Goal: Navigation & Orientation: Find specific page/section

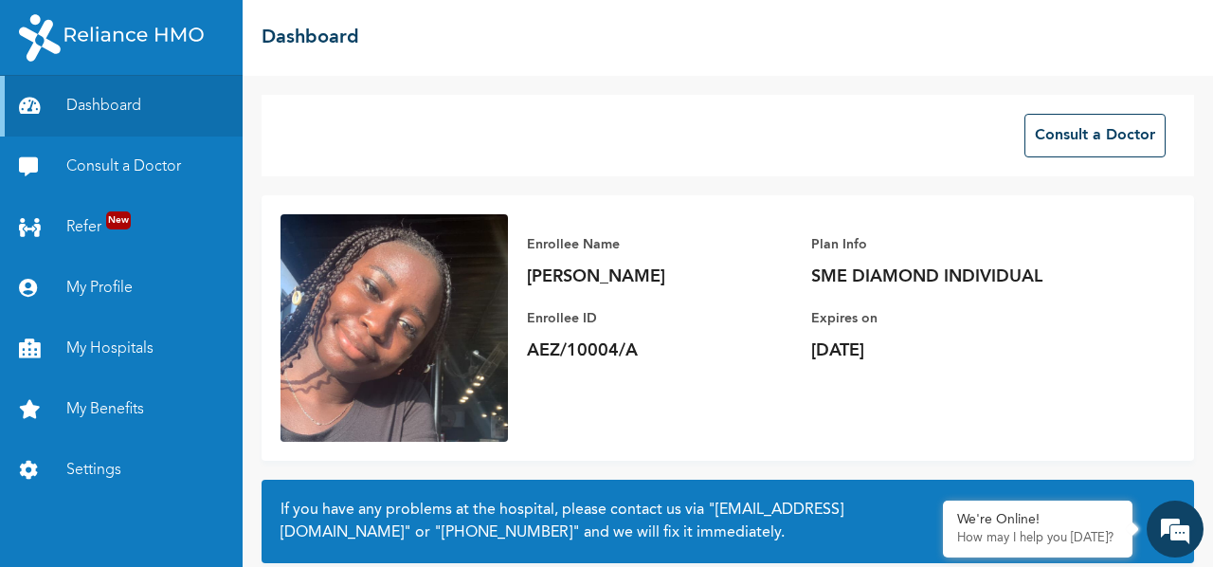
click at [722, 124] on div "Consult a Doctor" at bounding box center [728, 136] width 933 height 82
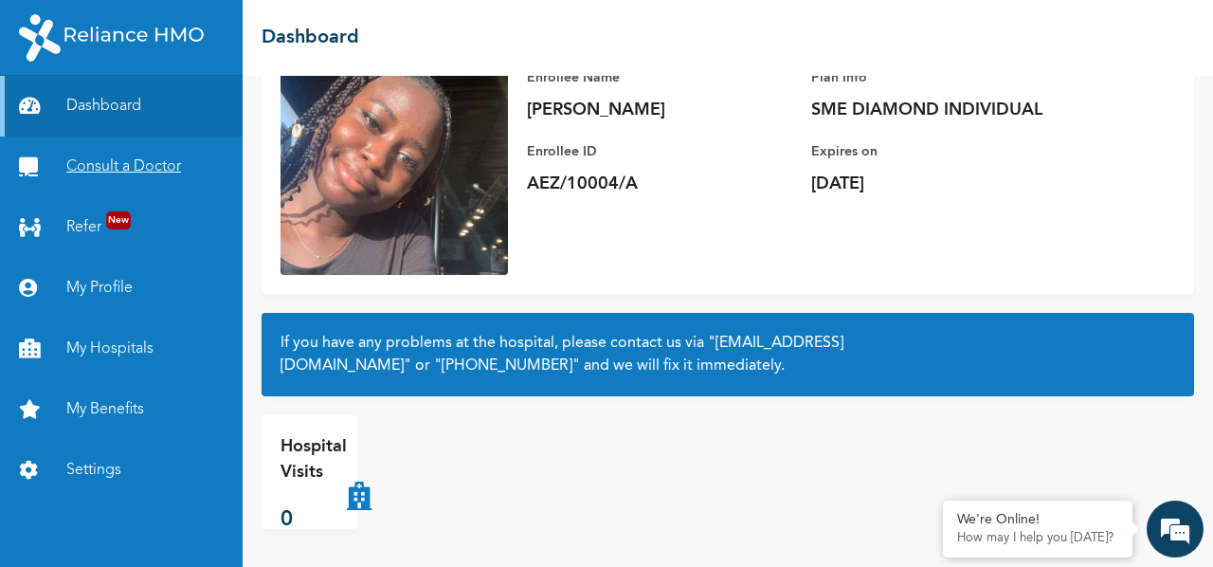
click at [131, 149] on link "Consult a Doctor" at bounding box center [121, 166] width 243 height 61
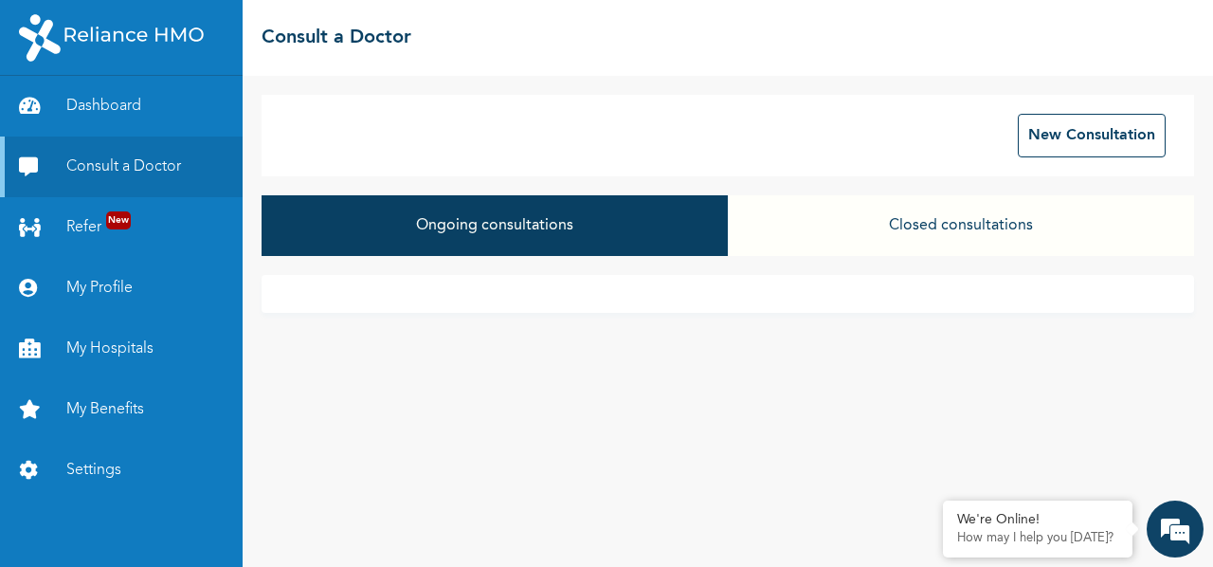
click at [931, 227] on button "Closed consultations" at bounding box center [961, 225] width 466 height 61
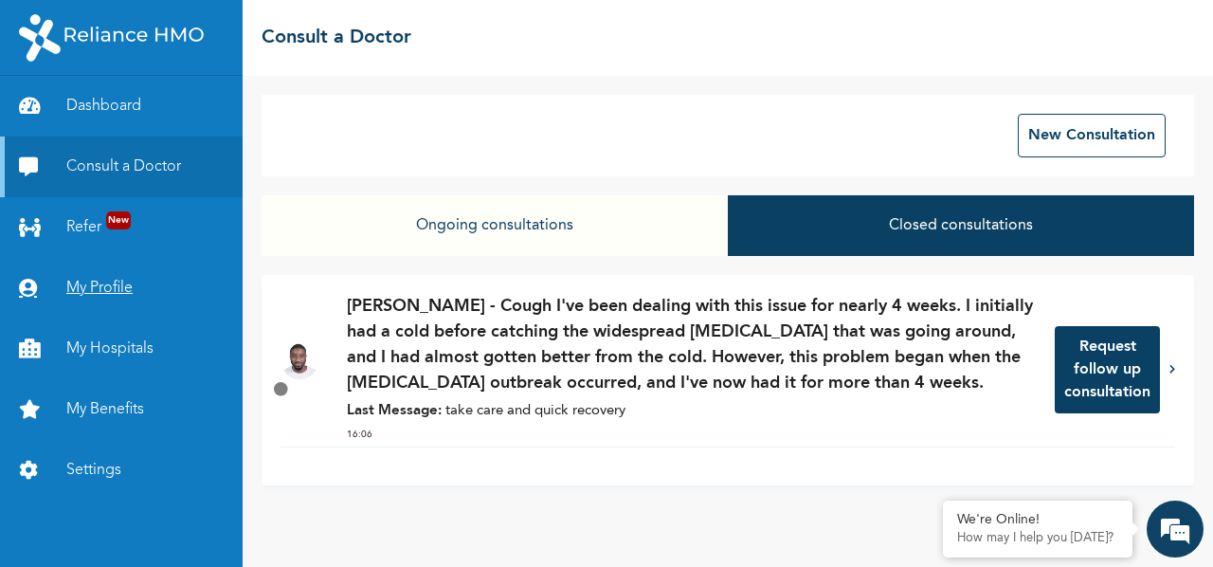
click at [110, 293] on link "My Profile" at bounding box center [121, 288] width 243 height 61
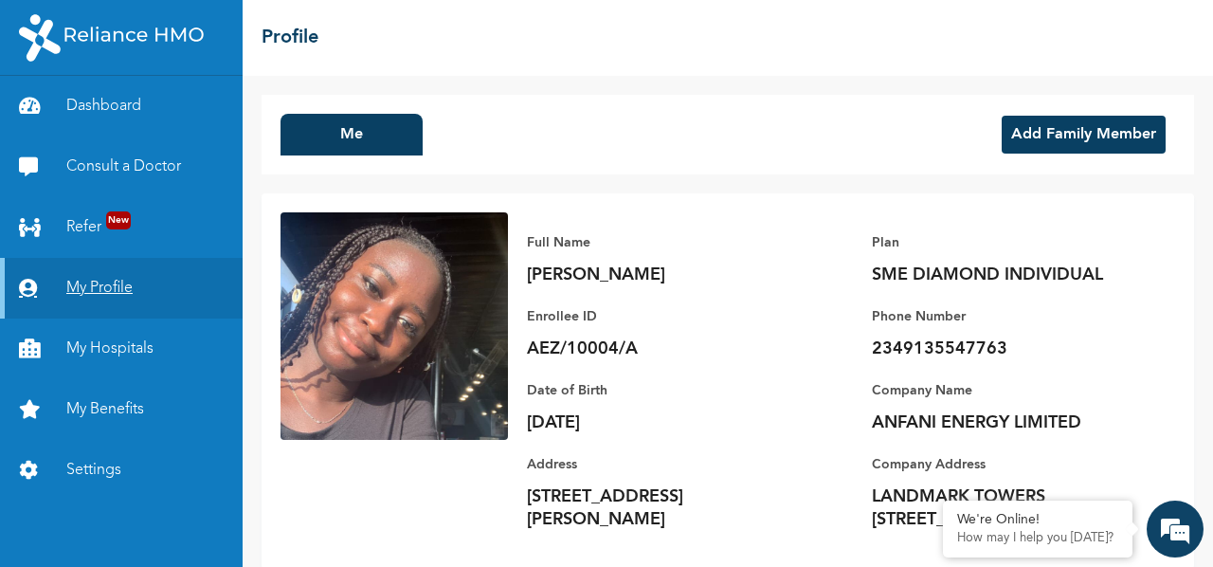
click at [110, 293] on link "My Profile" at bounding box center [121, 288] width 243 height 61
click at [132, 352] on link "My Hospitals" at bounding box center [121, 348] width 243 height 61
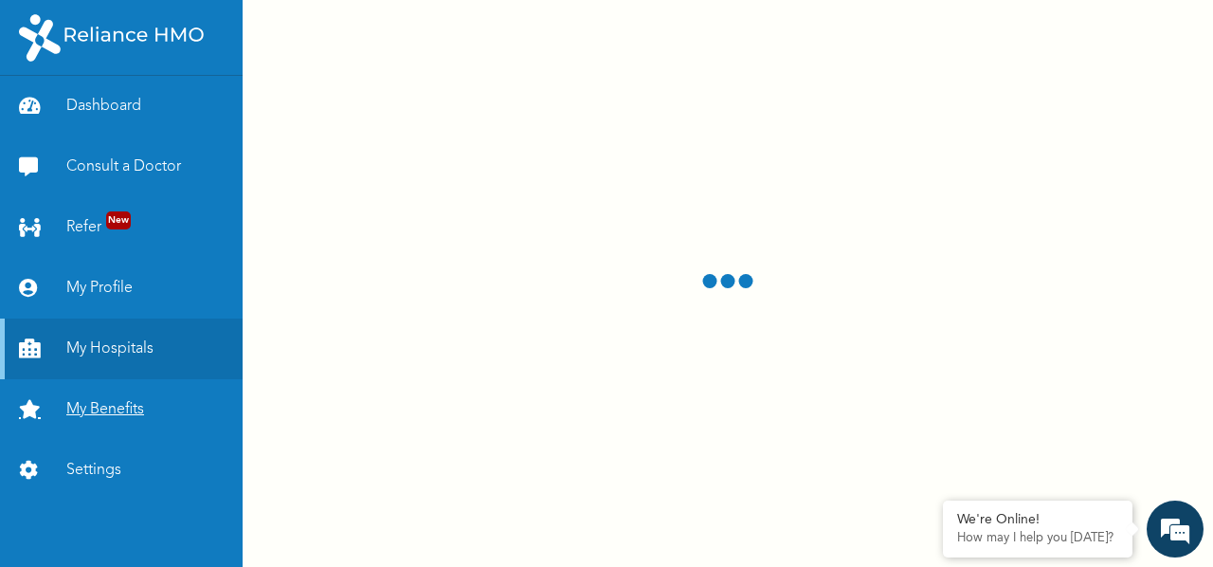
click at [125, 402] on link "My Benefits" at bounding box center [121, 409] width 243 height 61
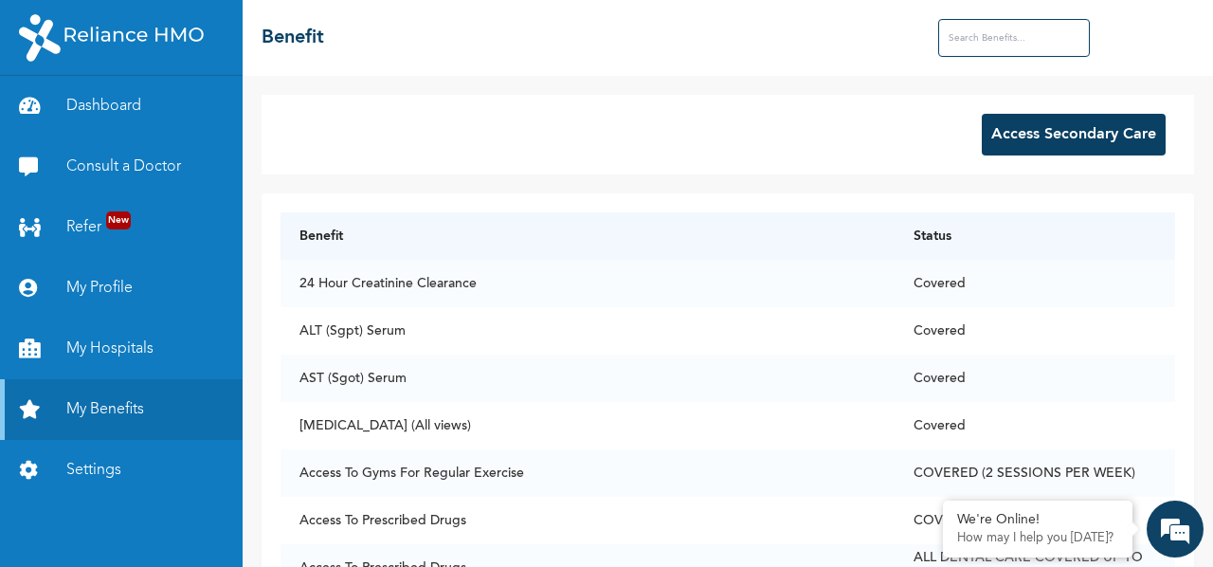
click at [1050, 143] on button "Access Secondary Care" at bounding box center [1074, 135] width 184 height 42
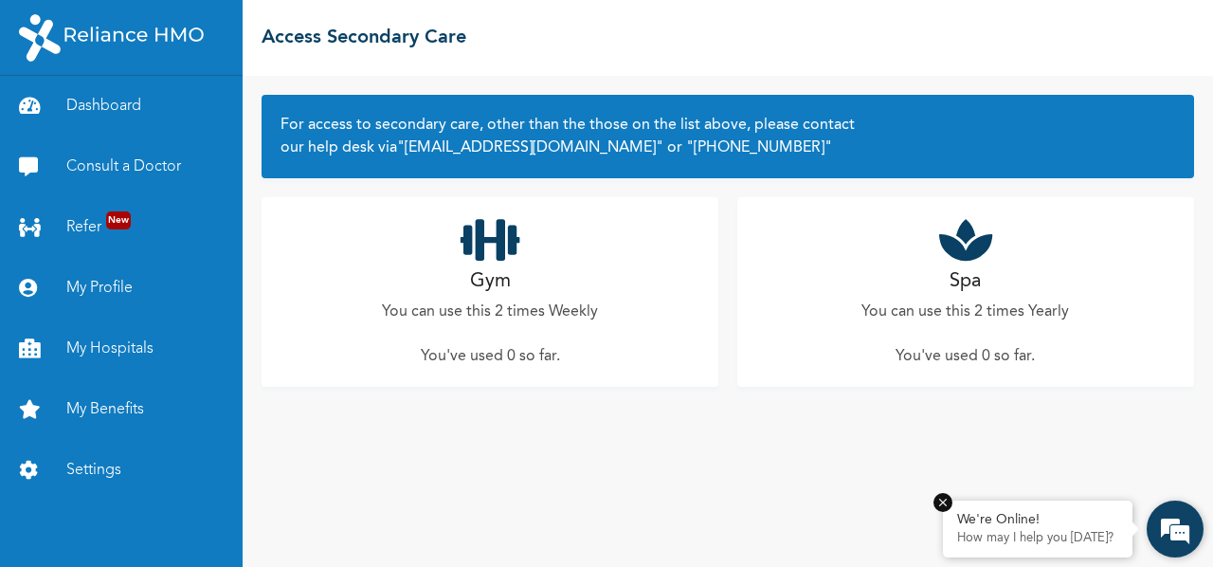
click at [1088, 529] on div "We're Online! How may I help you today?" at bounding box center [1038, 528] width 190 height 57
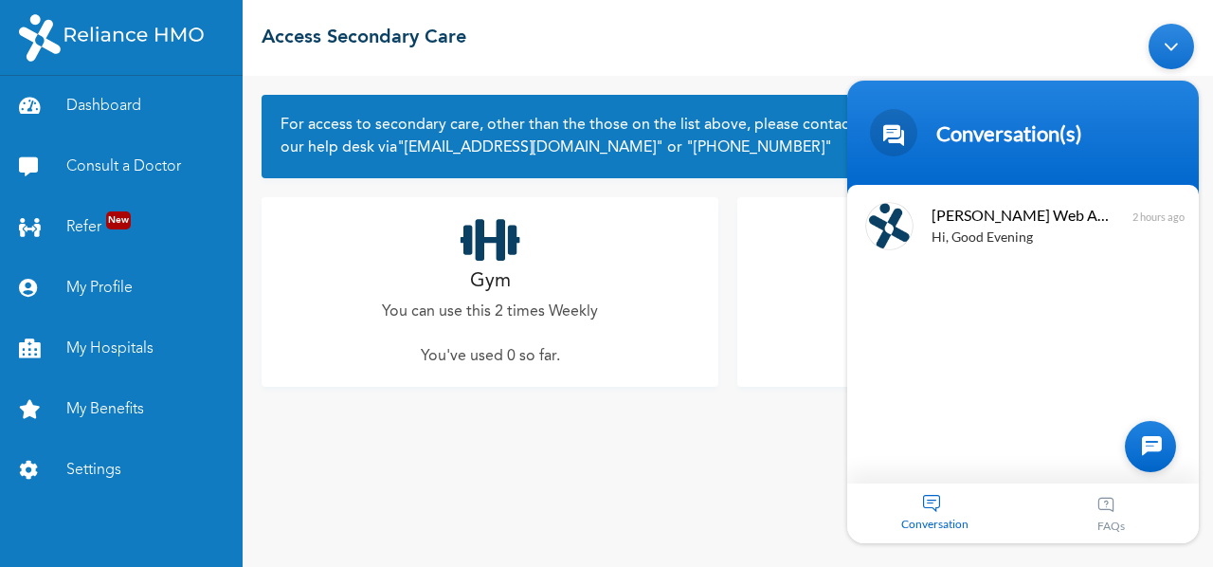
click at [929, 493] on div "Conversation" at bounding box center [935, 512] width 176 height 60
click at [1159, 436] on div at bounding box center [1150, 445] width 51 height 51
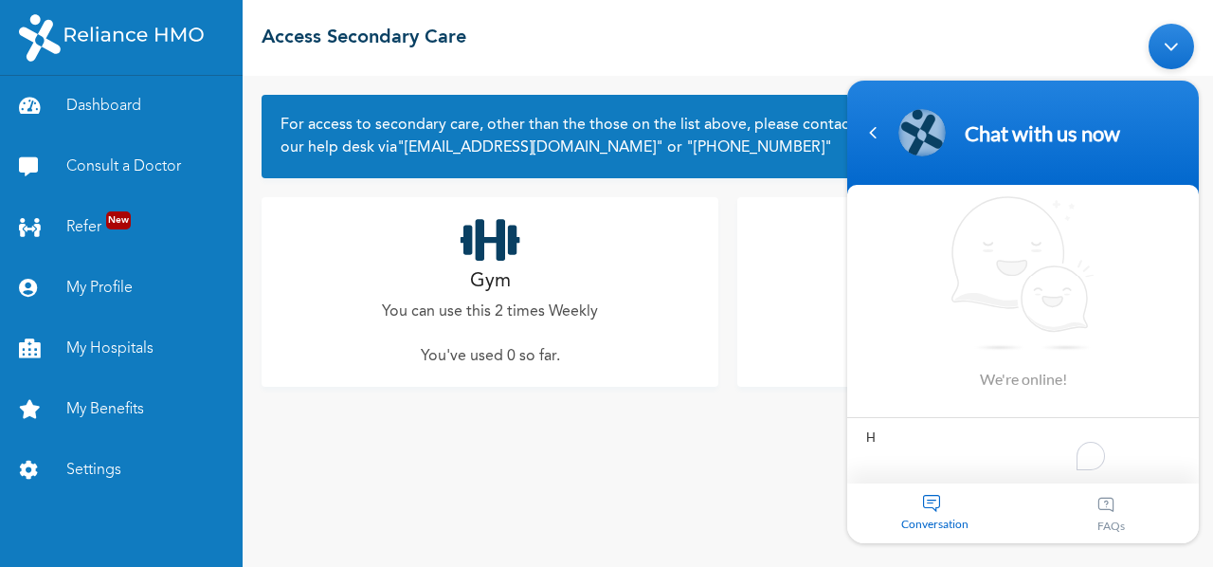
type textarea "Hi"
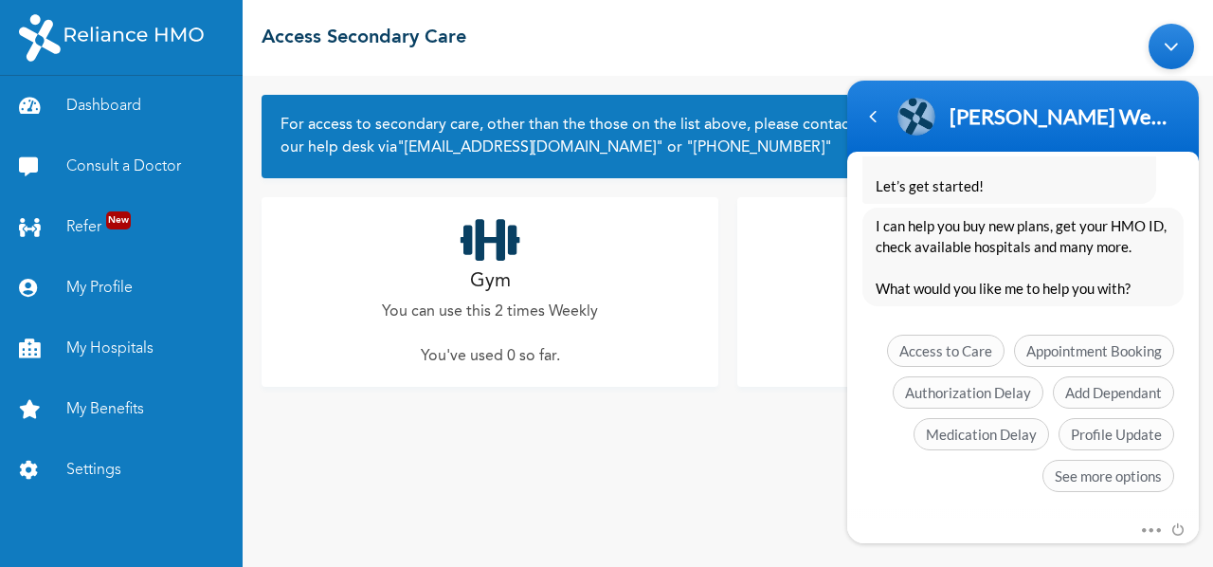
scroll to position [500, 0]
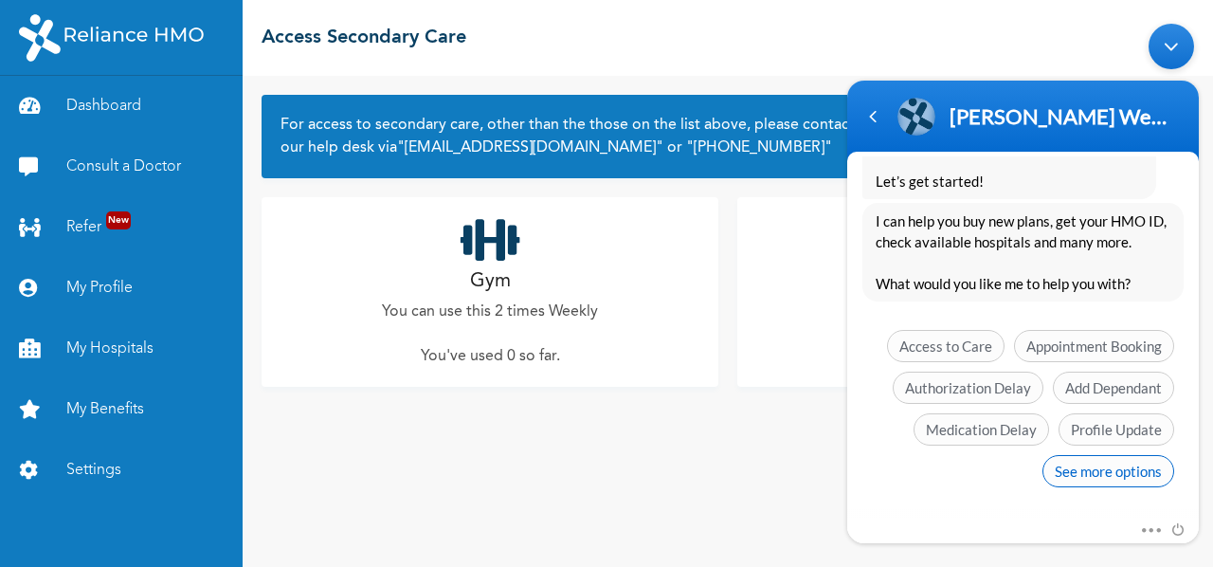
click at [1091, 465] on span "See more options" at bounding box center [1109, 470] width 132 height 32
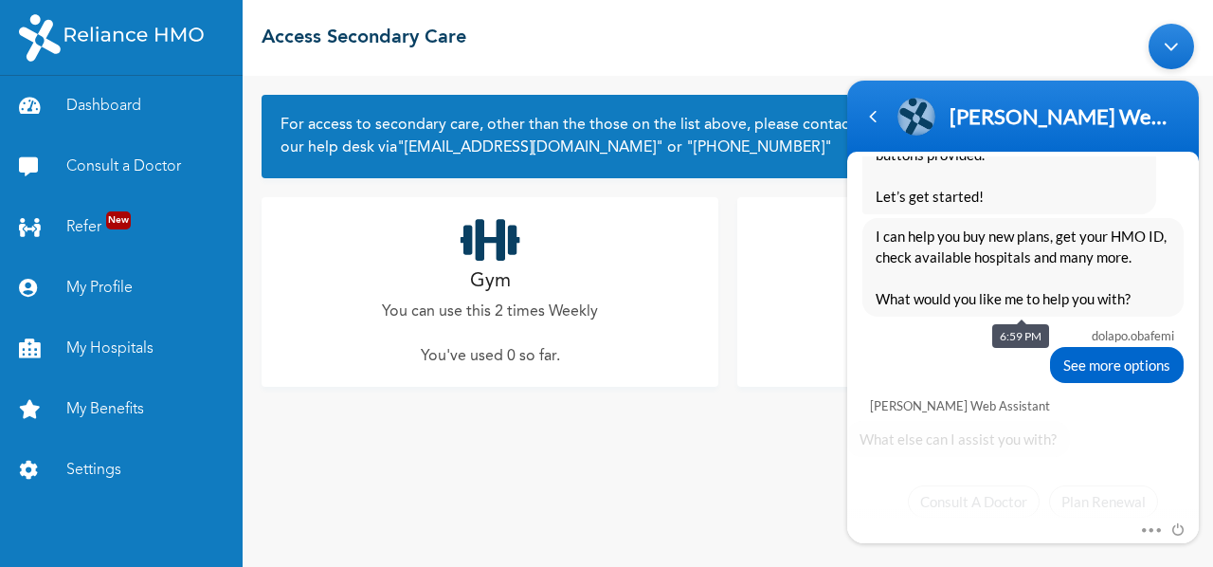
scroll to position [639, 0]
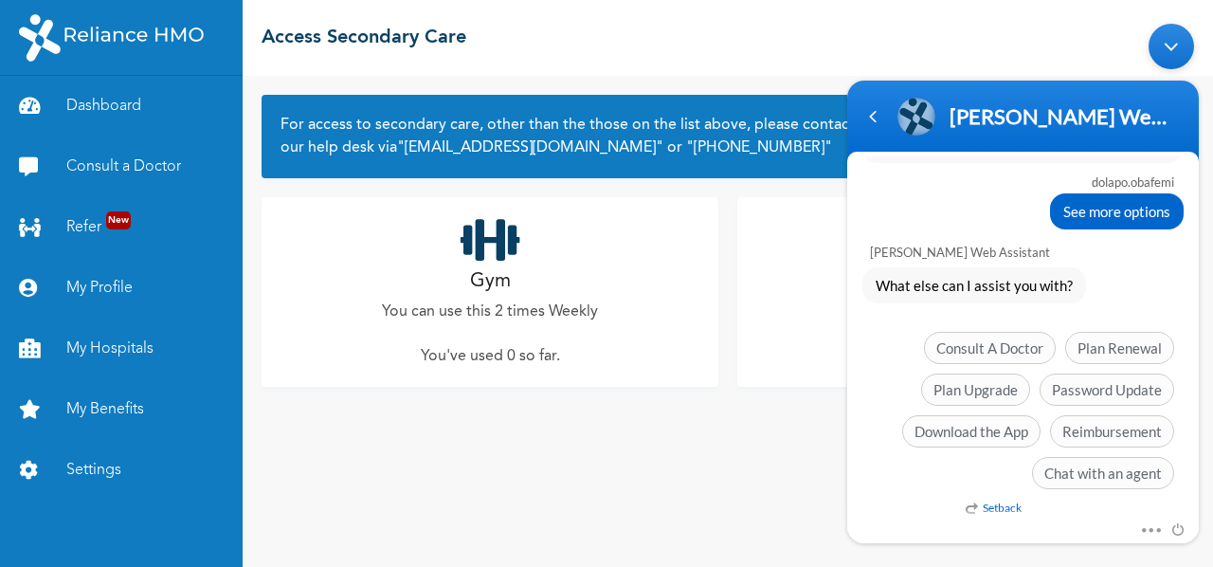
click at [1005, 506] on em "Setback" at bounding box center [994, 506] width 56 height 14
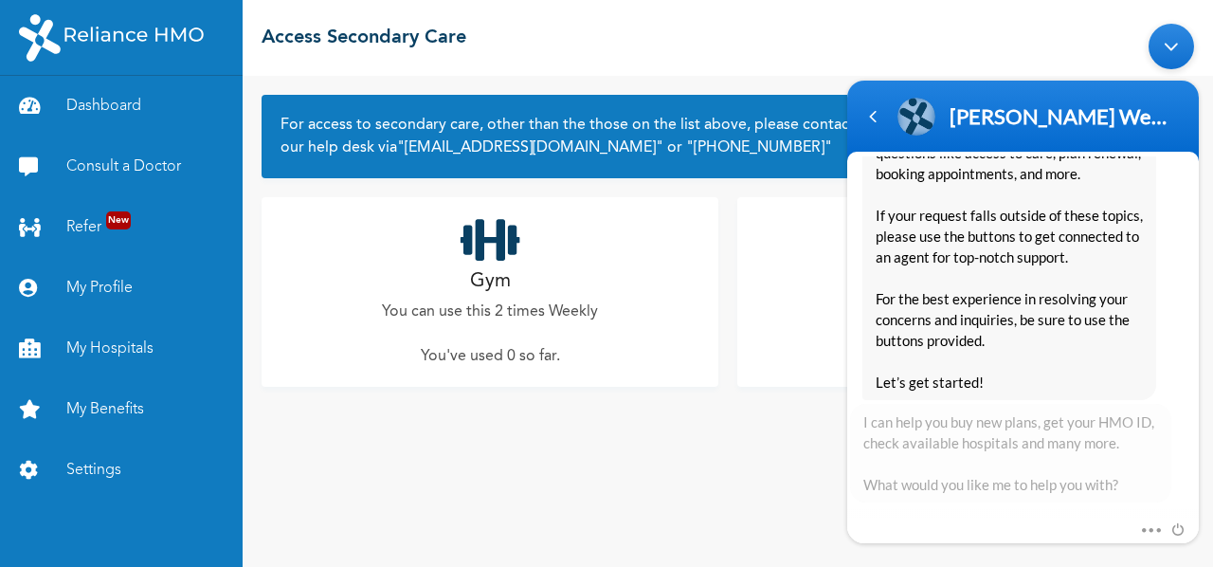
scroll to position [1258, 0]
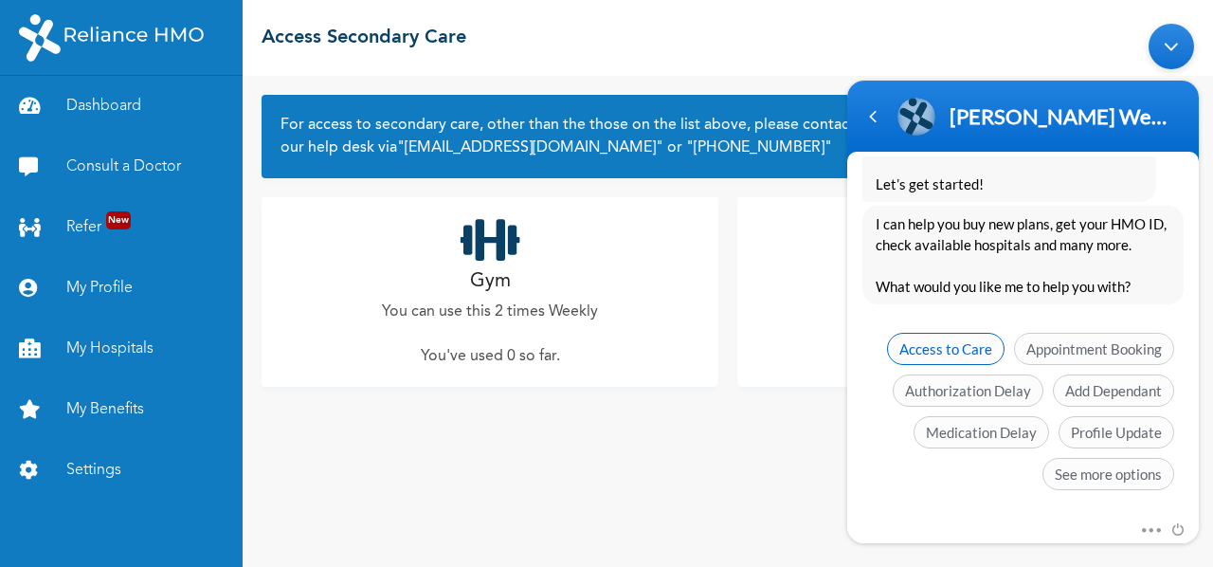
click at [959, 339] on span "Access to Care" at bounding box center [946, 348] width 118 height 32
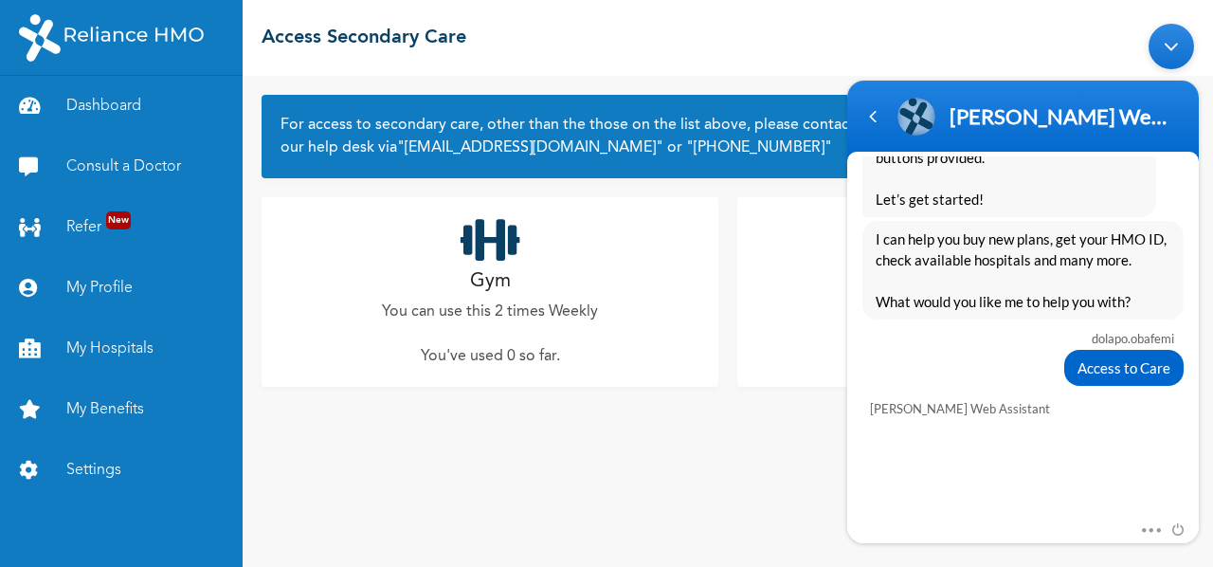
scroll to position [1315, 0]
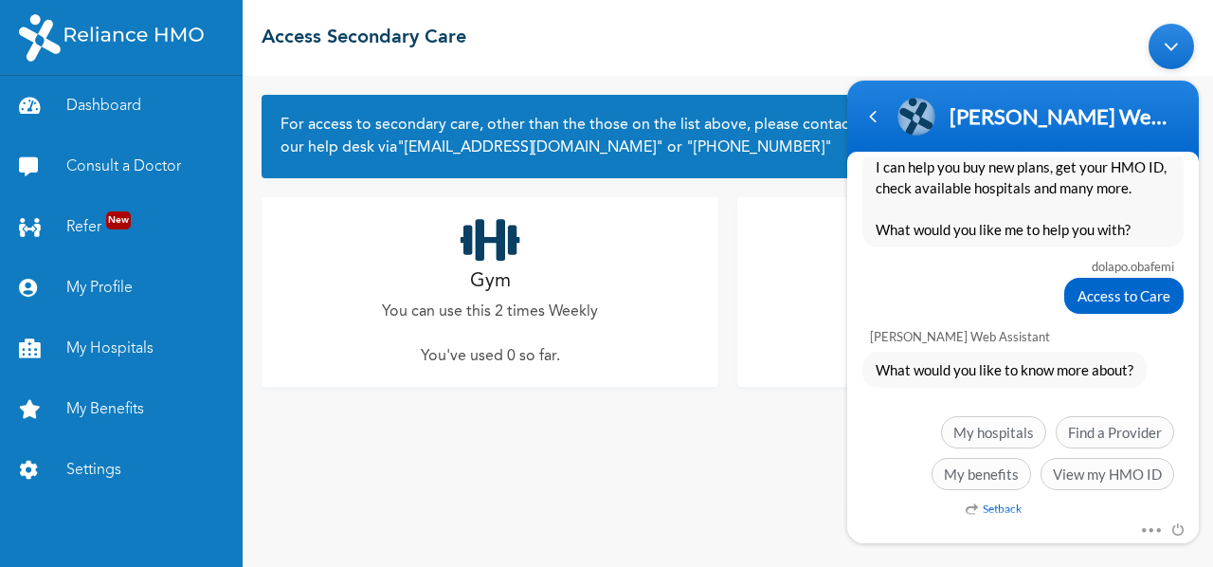
click at [997, 505] on em "Setback" at bounding box center [994, 507] width 56 height 14
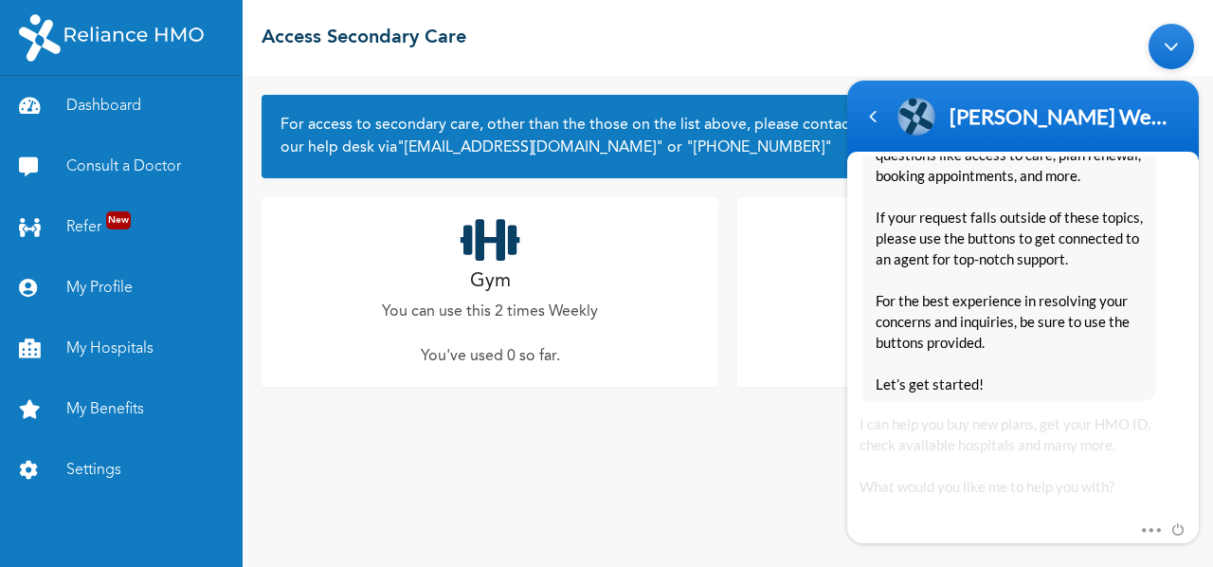
scroll to position [2015, 0]
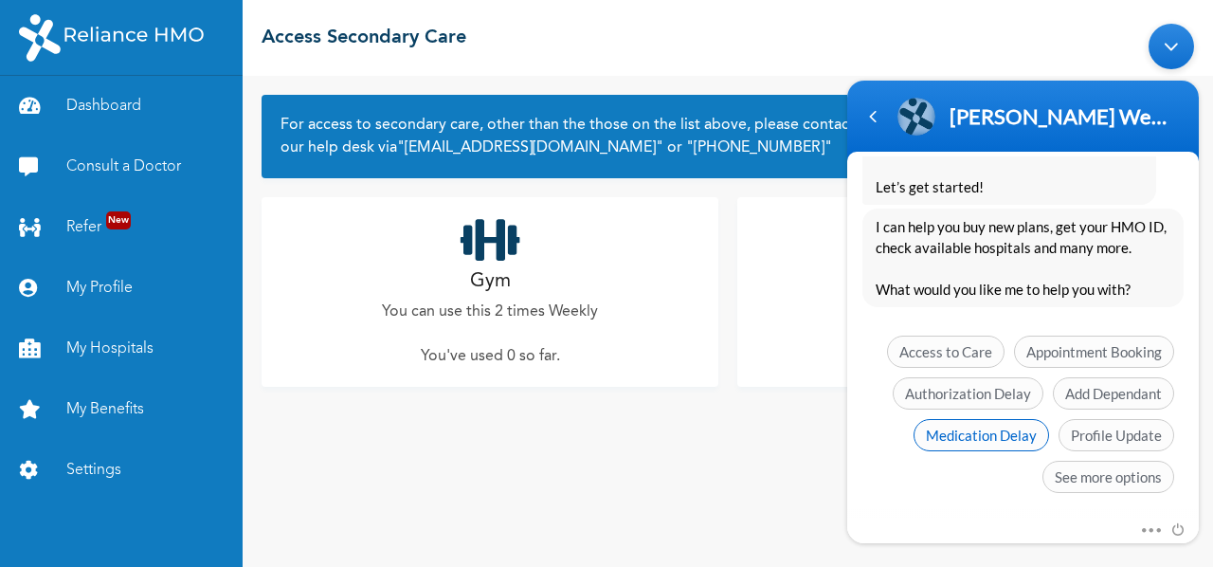
click at [1003, 419] on span "Medication Delay" at bounding box center [982, 434] width 136 height 32
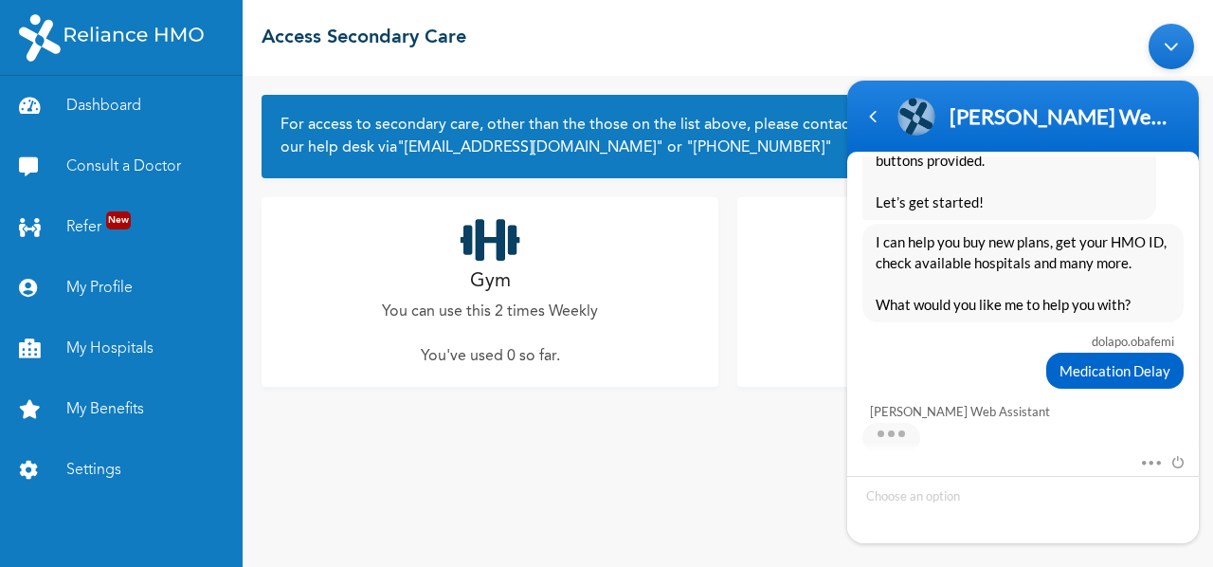
scroll to position [2031, 0]
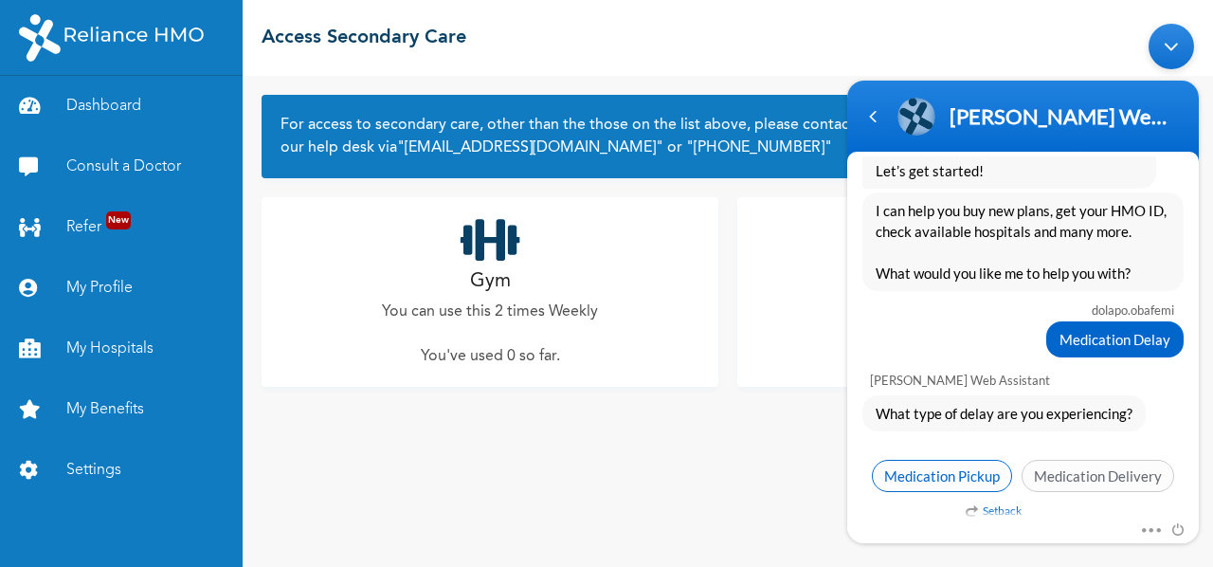
click at [970, 467] on span "Medication Pickup" at bounding box center [942, 475] width 140 height 32
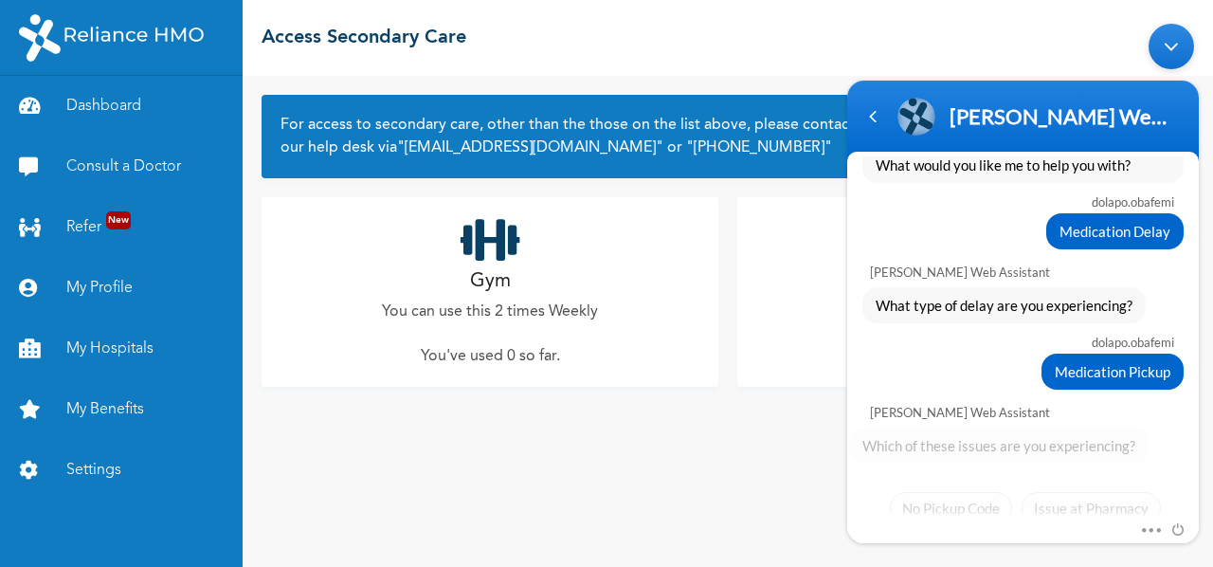
scroll to position [2170, 0]
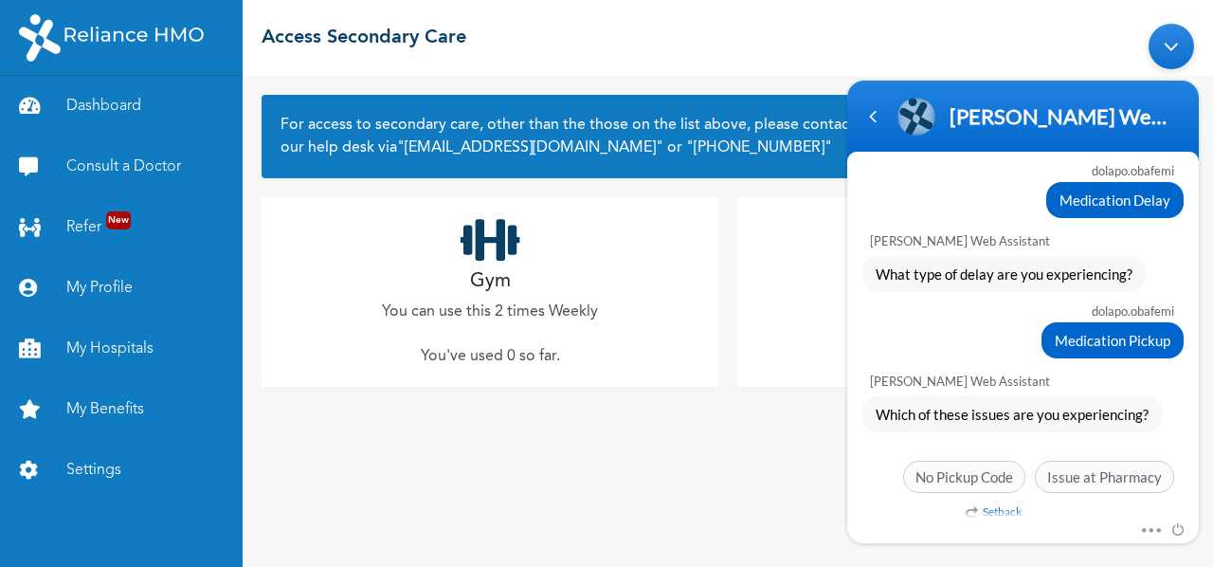
click at [792, 51] on div "☰ Access Secondary Care" at bounding box center [728, 38] width 970 height 76
click at [1079, 460] on span "Issue at Pharmacy" at bounding box center [1104, 476] width 139 height 32
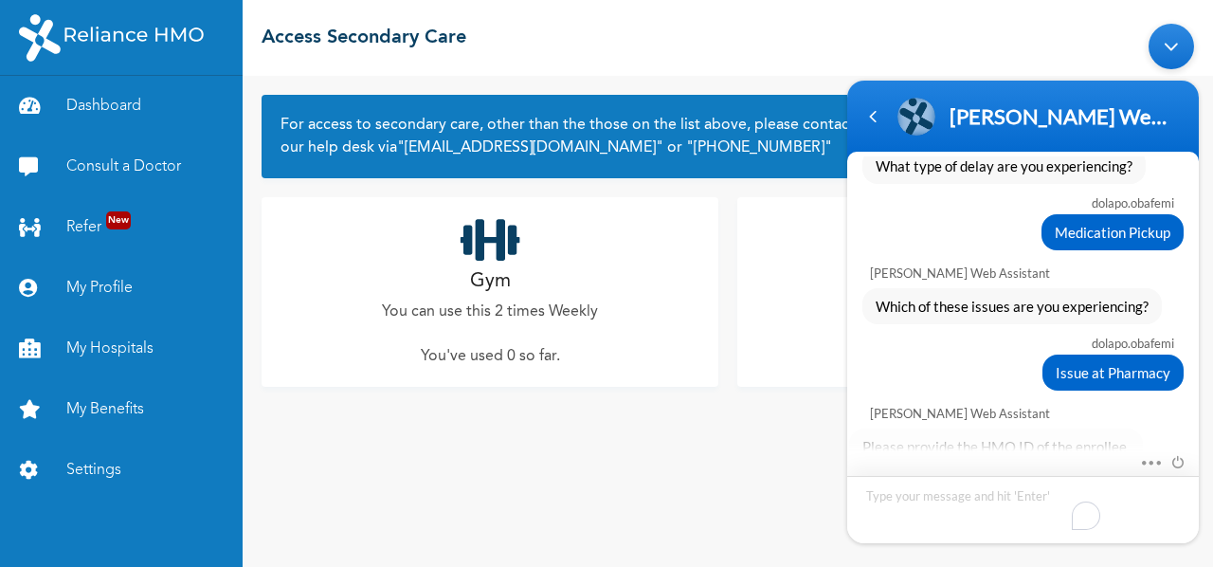
scroll to position [2390, 0]
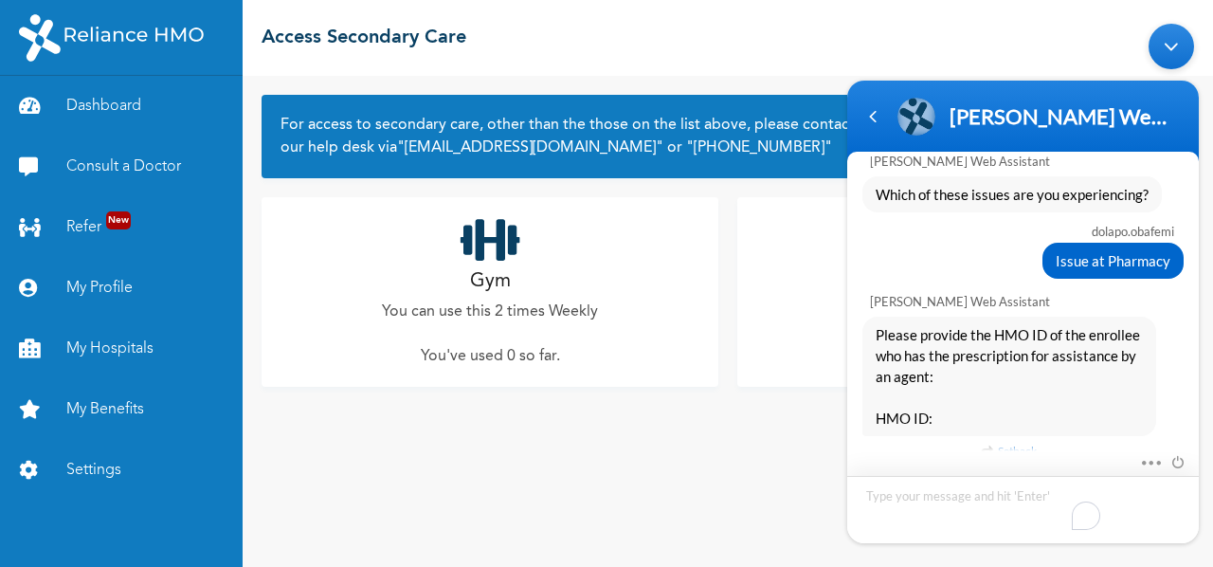
type textarea "AEZ/10004/A"
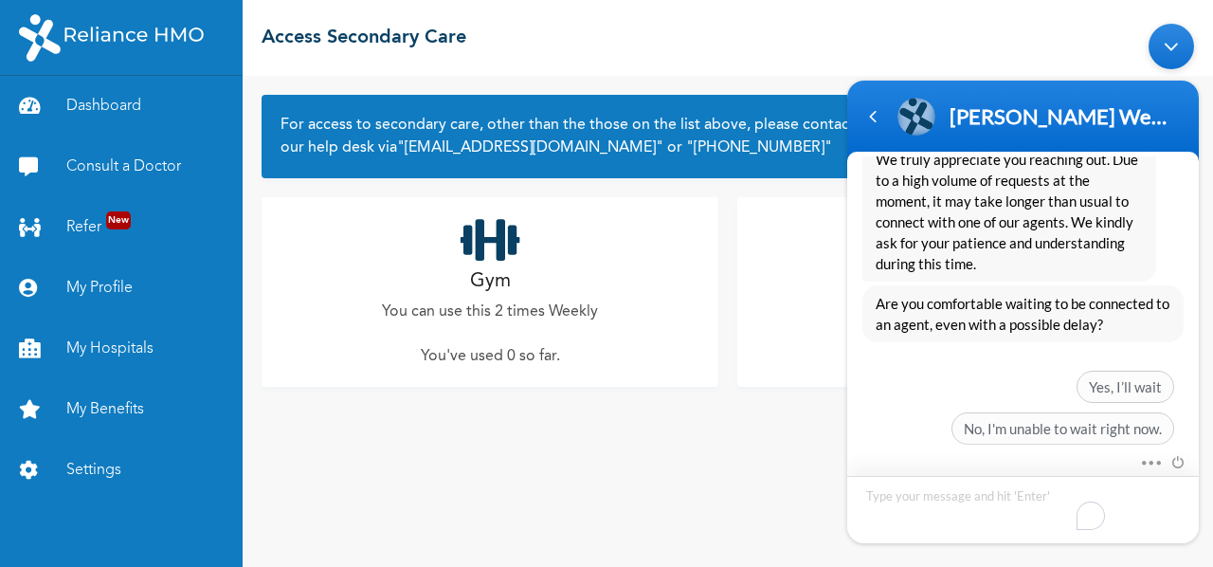
scroll to position [2804, 0]
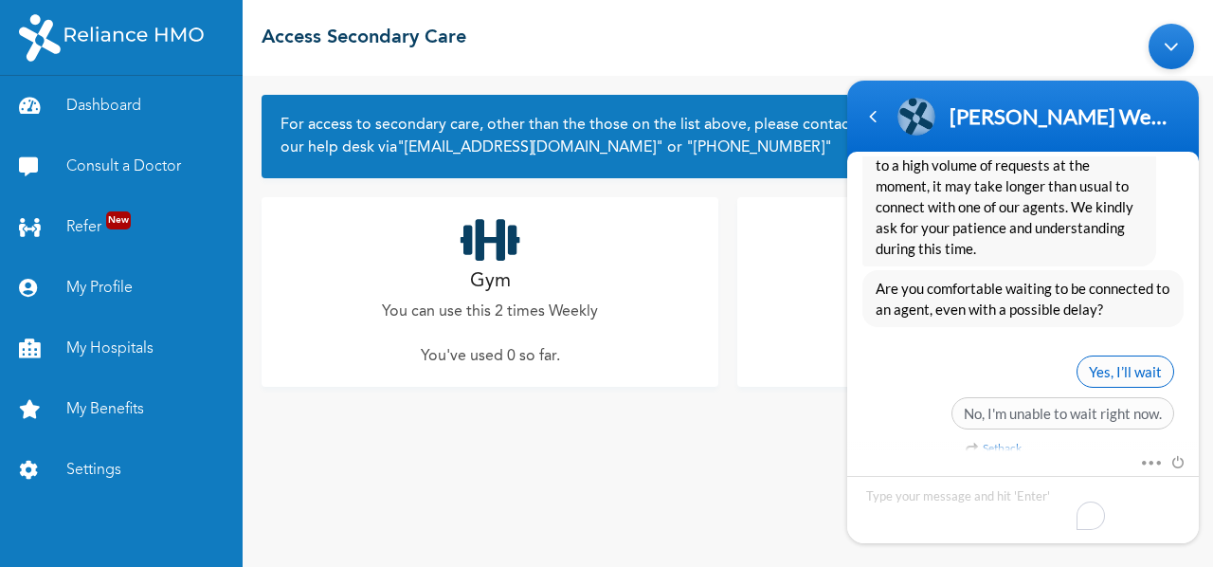
click at [1102, 357] on span "Yes, I’ll wait" at bounding box center [1126, 370] width 98 height 32
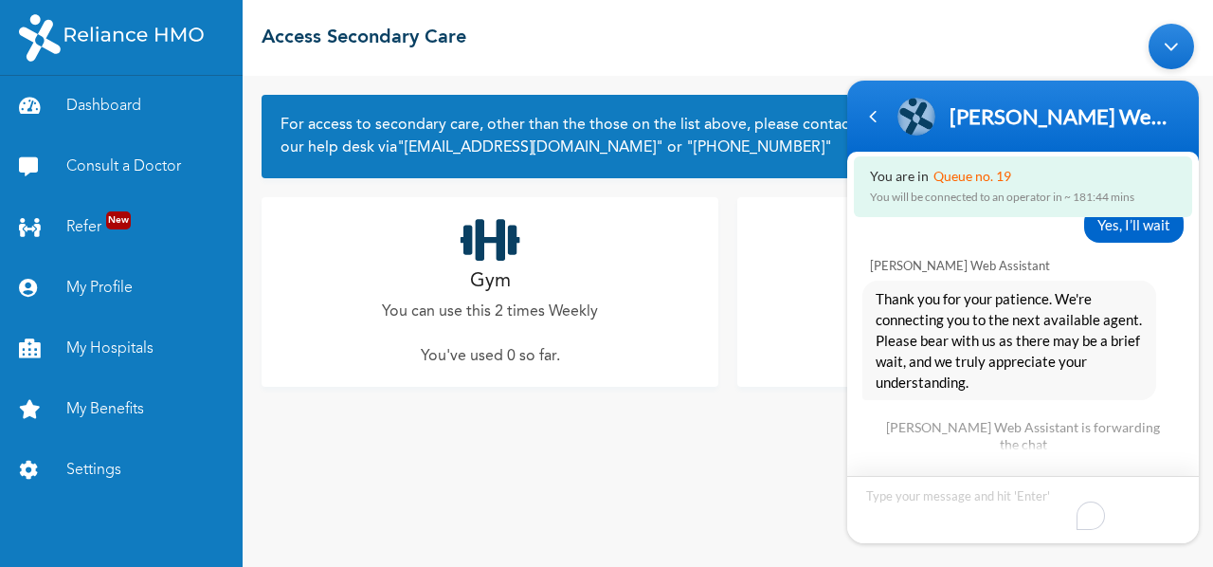
scroll to position [3050, 0]
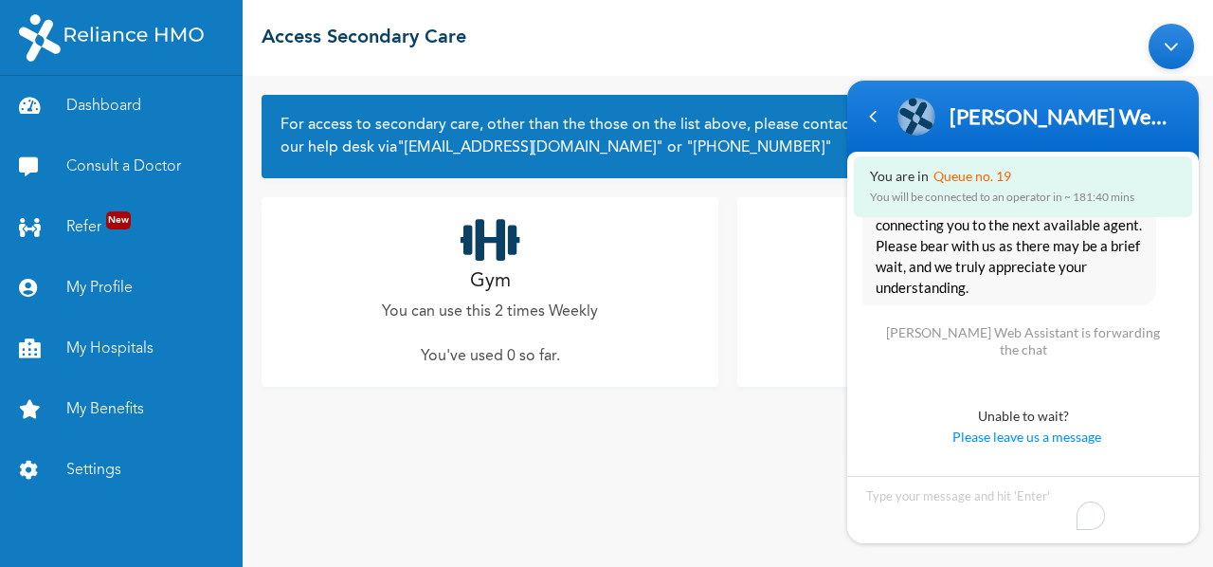
click at [510, 249] on icon at bounding box center [491, 239] width 60 height 47
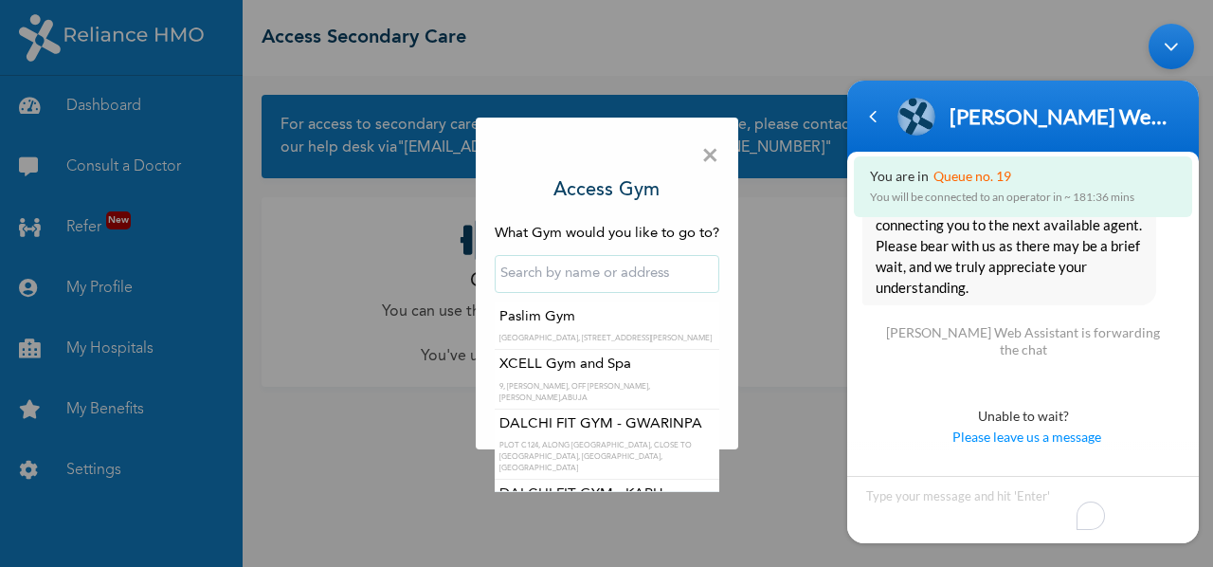
click at [580, 274] on input "text" at bounding box center [607, 274] width 225 height 38
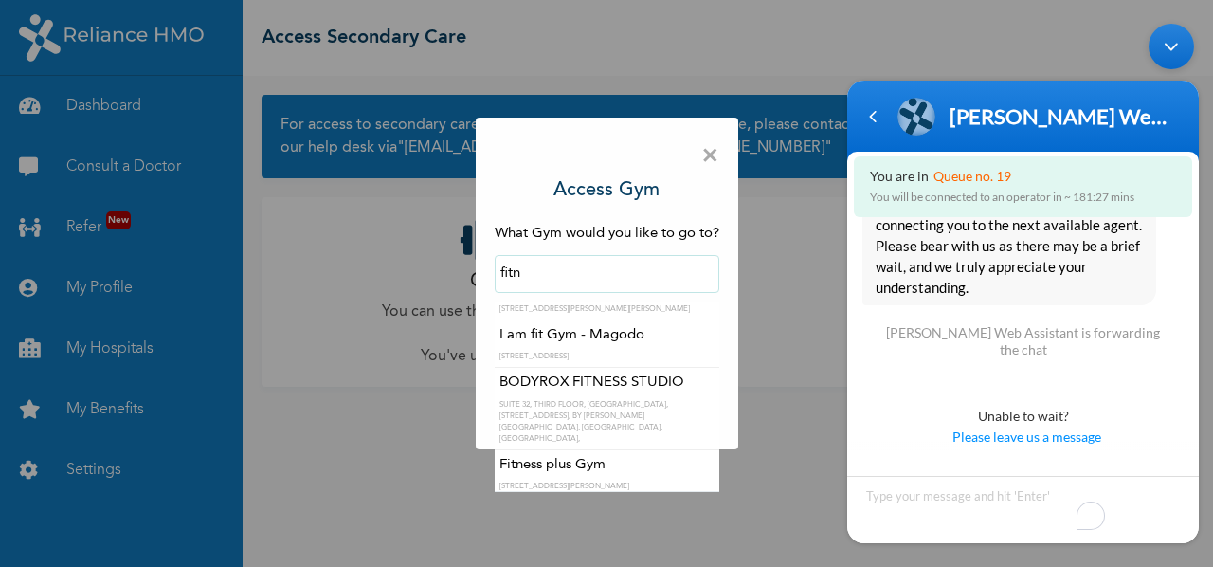
scroll to position [170, 0]
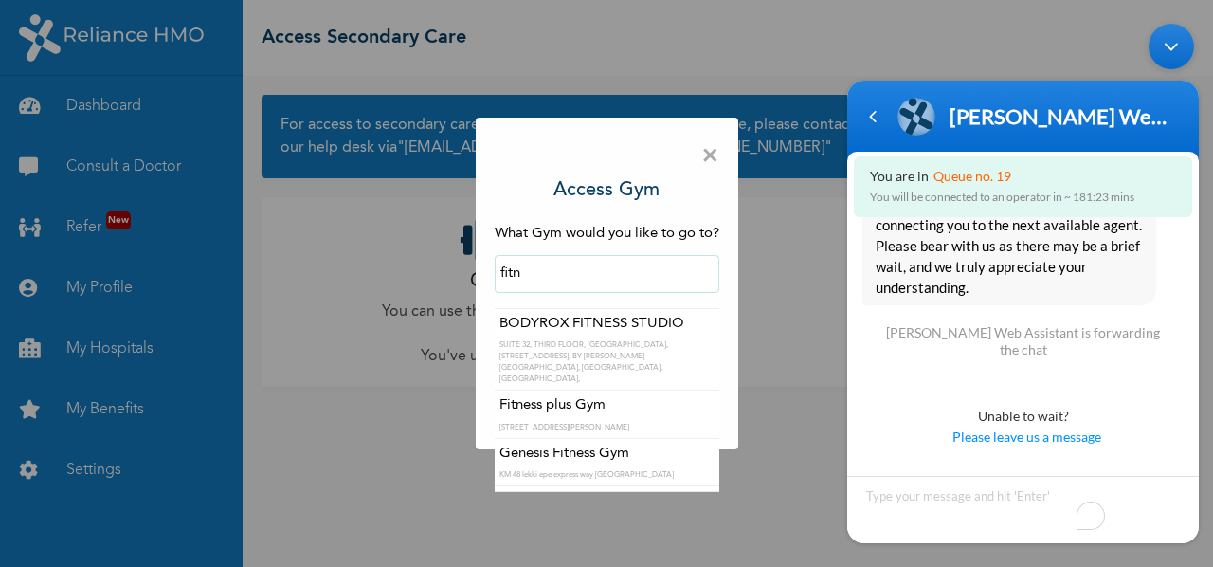
type input "Fitness plus Gym"
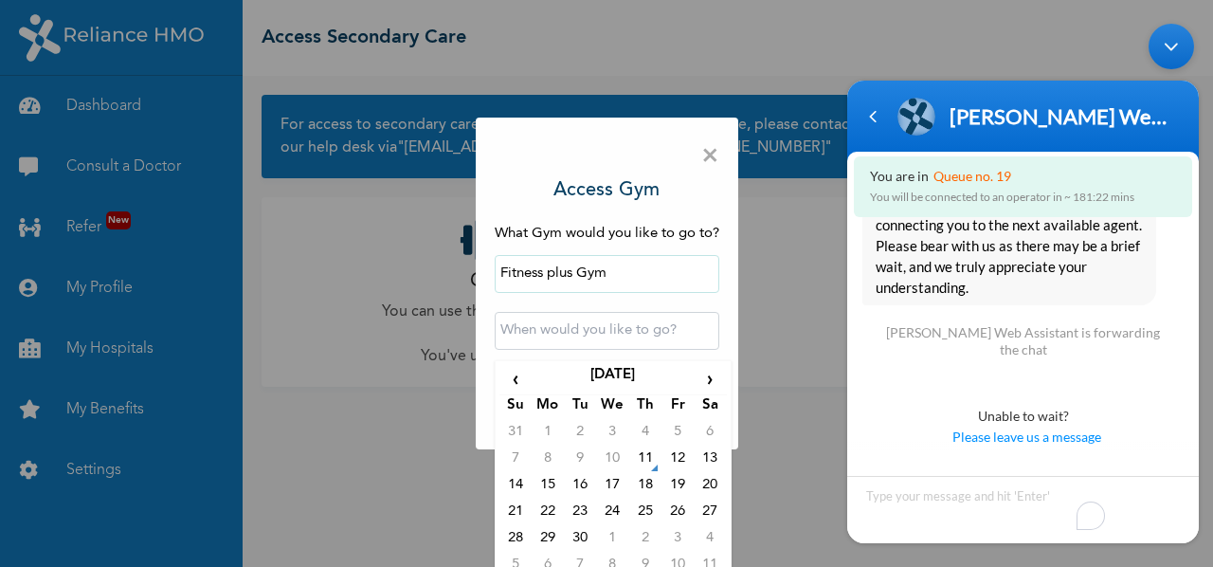
click at [587, 339] on input "text" at bounding box center [607, 331] width 225 height 38
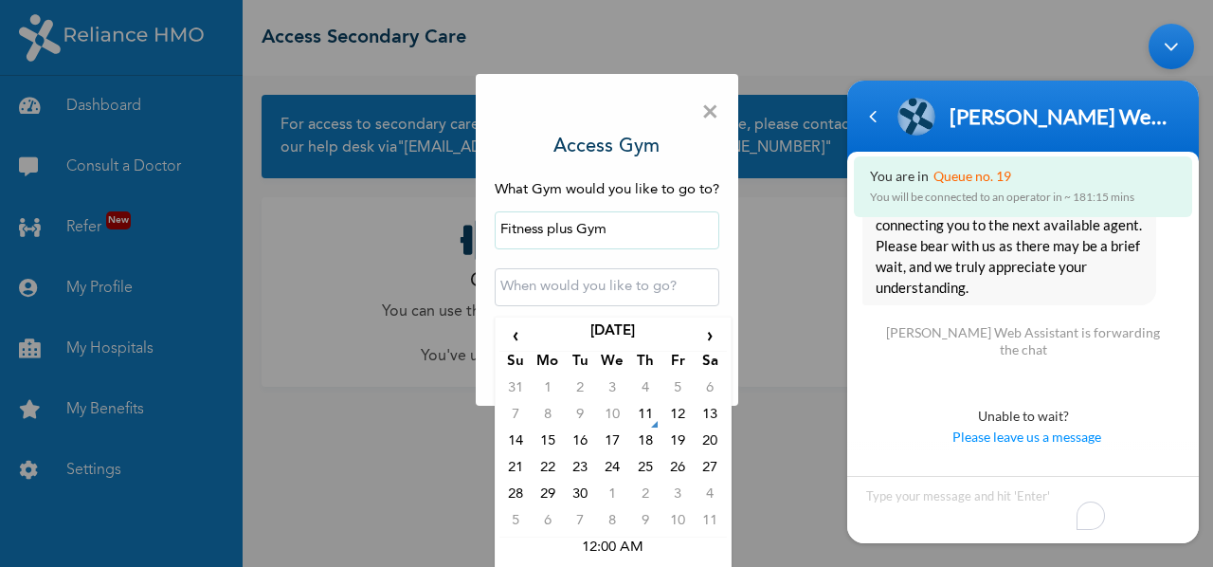
scroll to position [0, 0]
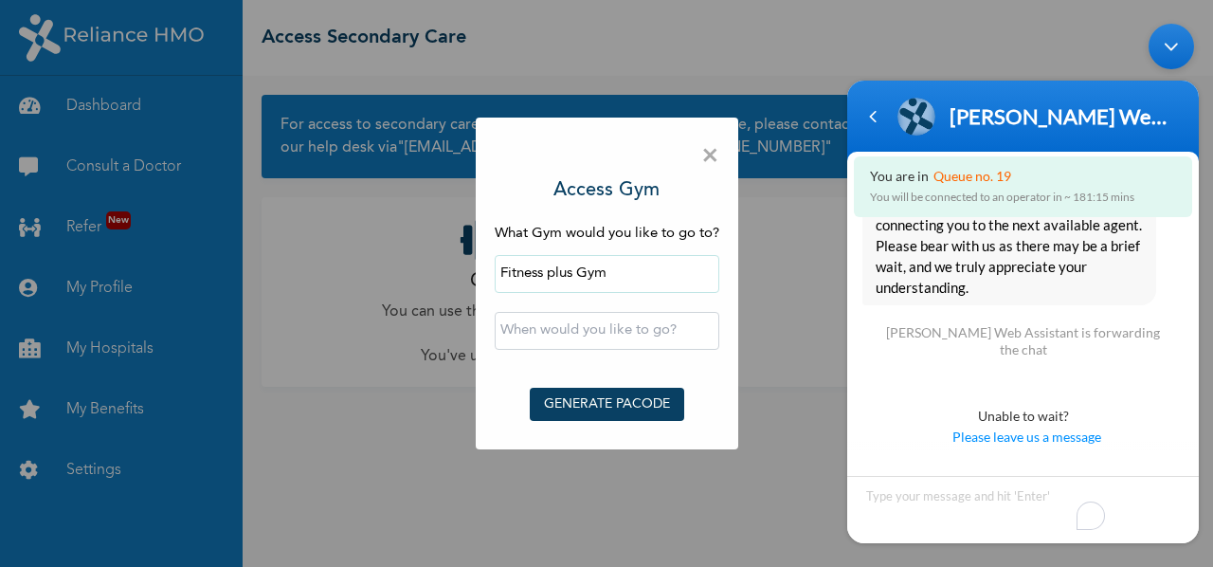
click at [707, 115] on div "× Access Gym What Gym would you like to go to? Fitness plus Gym ‹ September 202…" at bounding box center [606, 283] width 1213 height 567
click at [708, 154] on span "×" at bounding box center [710, 156] width 18 height 40
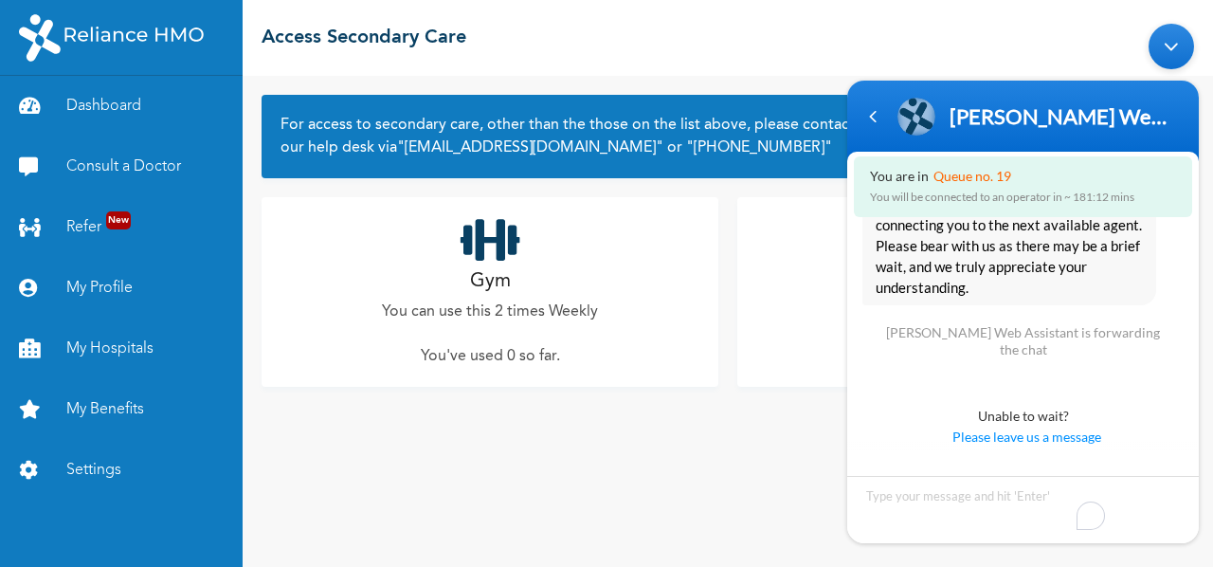
click at [559, 446] on div "For access to secondary care, other than the those on the list above, please co…" at bounding box center [728, 321] width 970 height 491
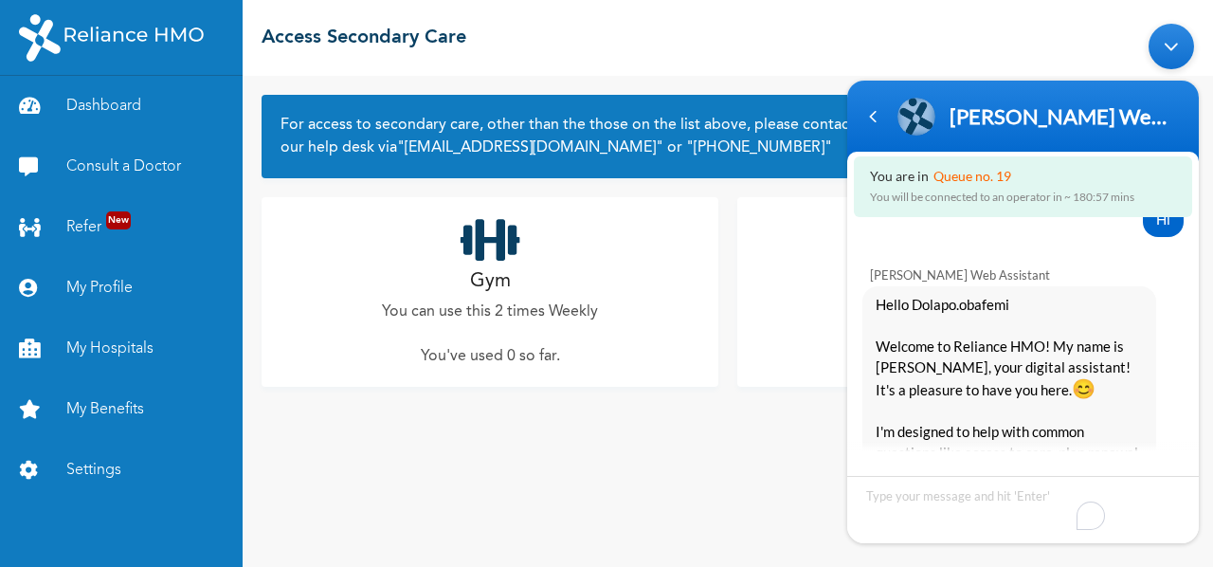
scroll to position [3050, 0]
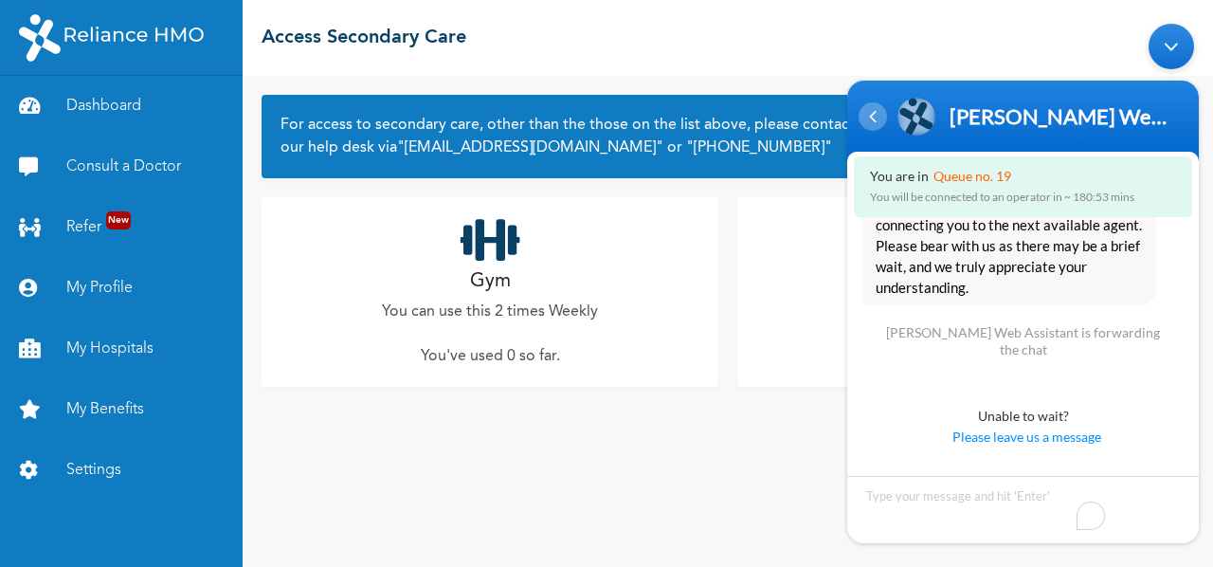
click at [871, 123] on div "Navigation go back" at bounding box center [873, 115] width 28 height 28
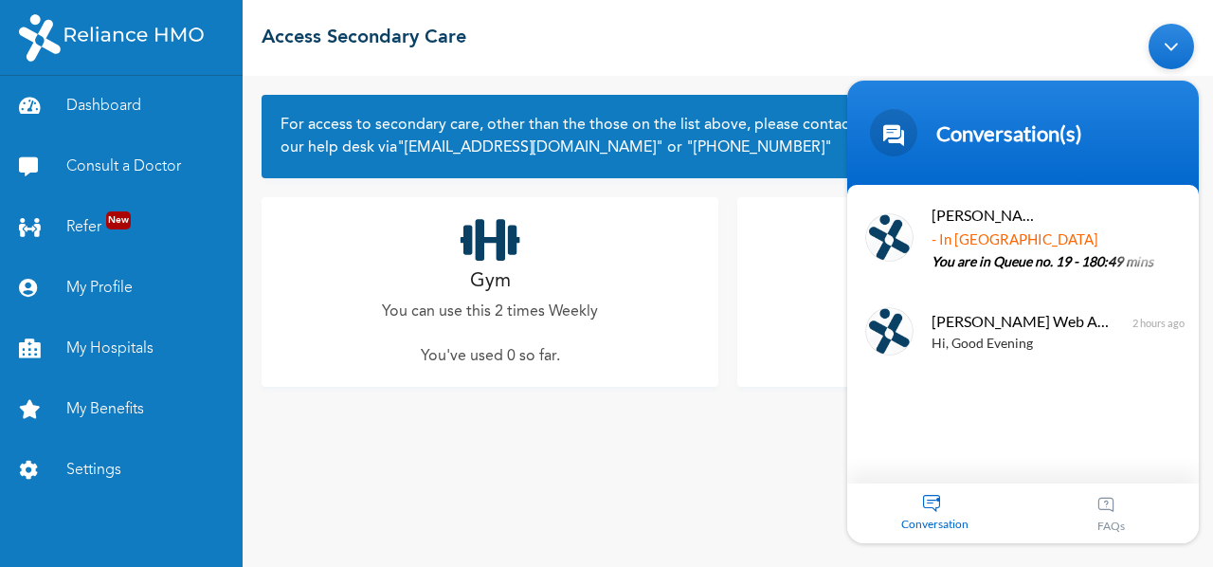
click at [1126, 507] on div "FAQs" at bounding box center [1112, 512] width 176 height 60
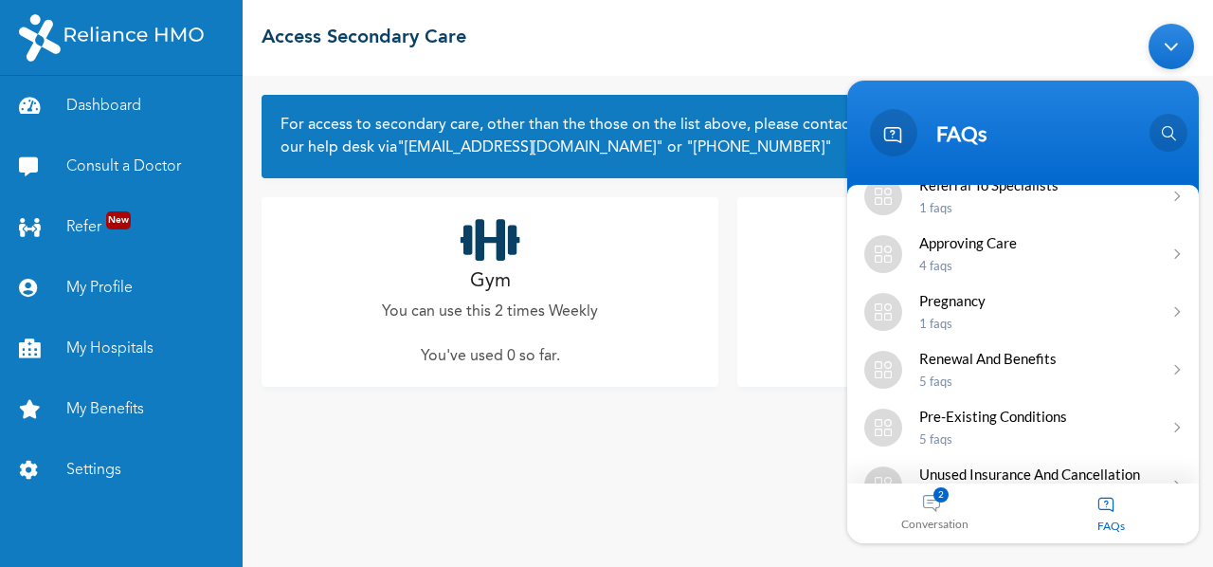
scroll to position [291, 0]
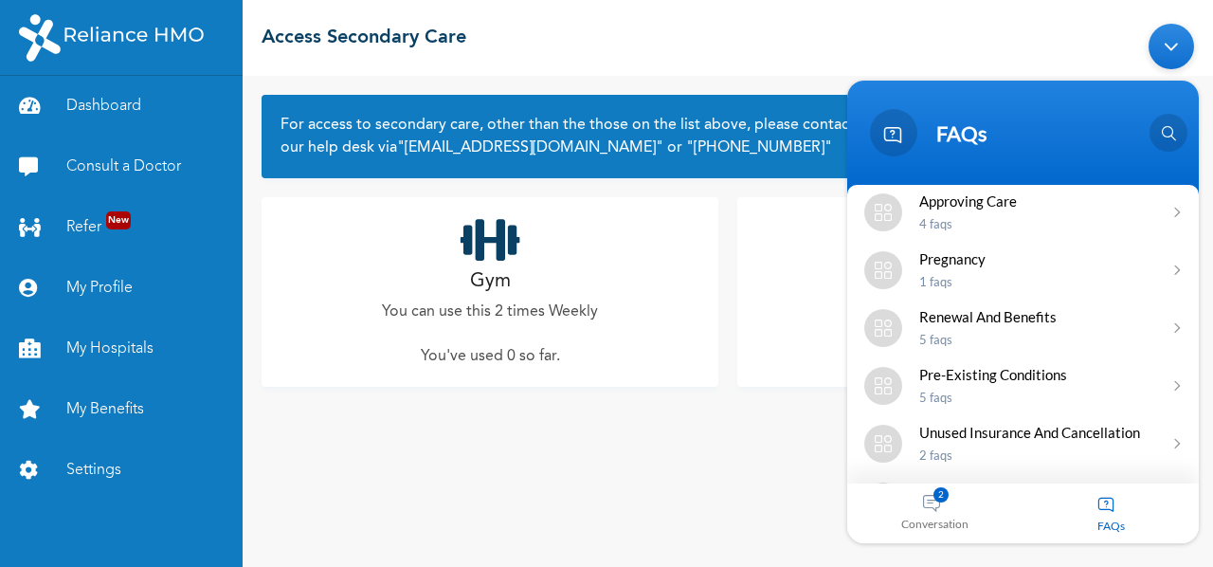
click at [1088, 319] on div "Renewal and Benefits 5 FAQs" at bounding box center [1036, 326] width 234 height 39
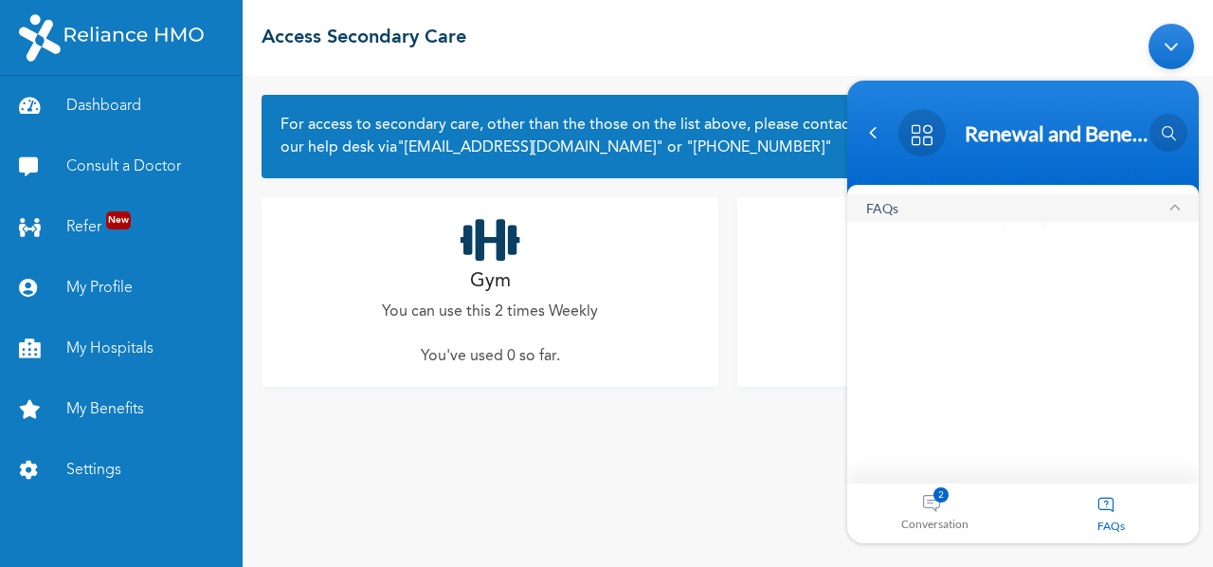
scroll to position [0, 0]
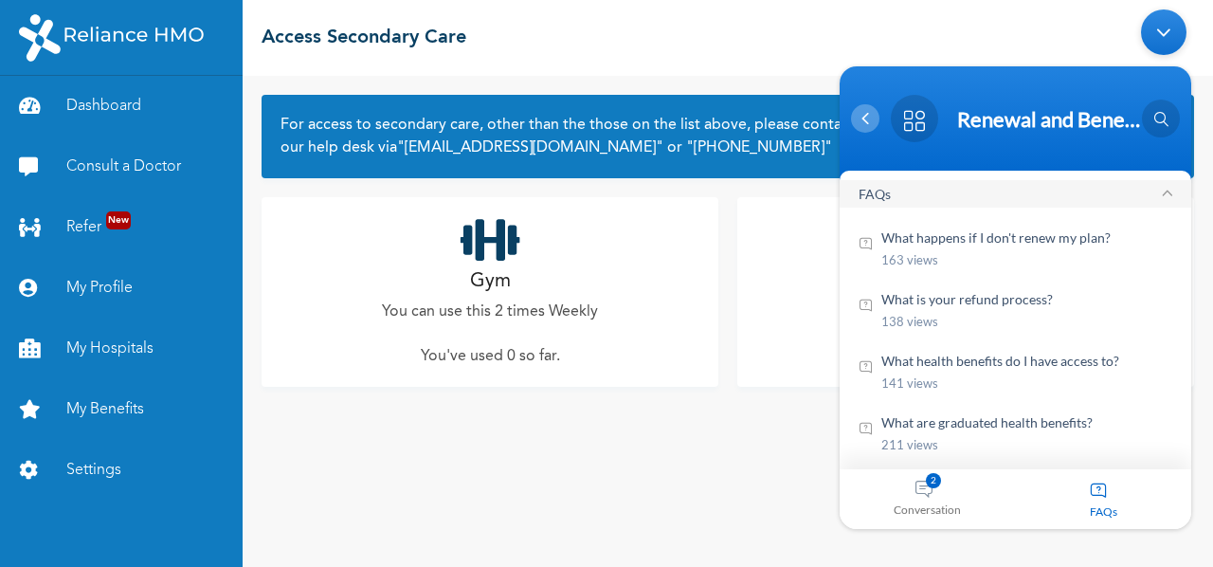
click at [872, 132] on div "Renewal and Benefits" at bounding box center [1015, 118] width 329 height 47
click at [872, 132] on div at bounding box center [865, 118] width 28 height 28
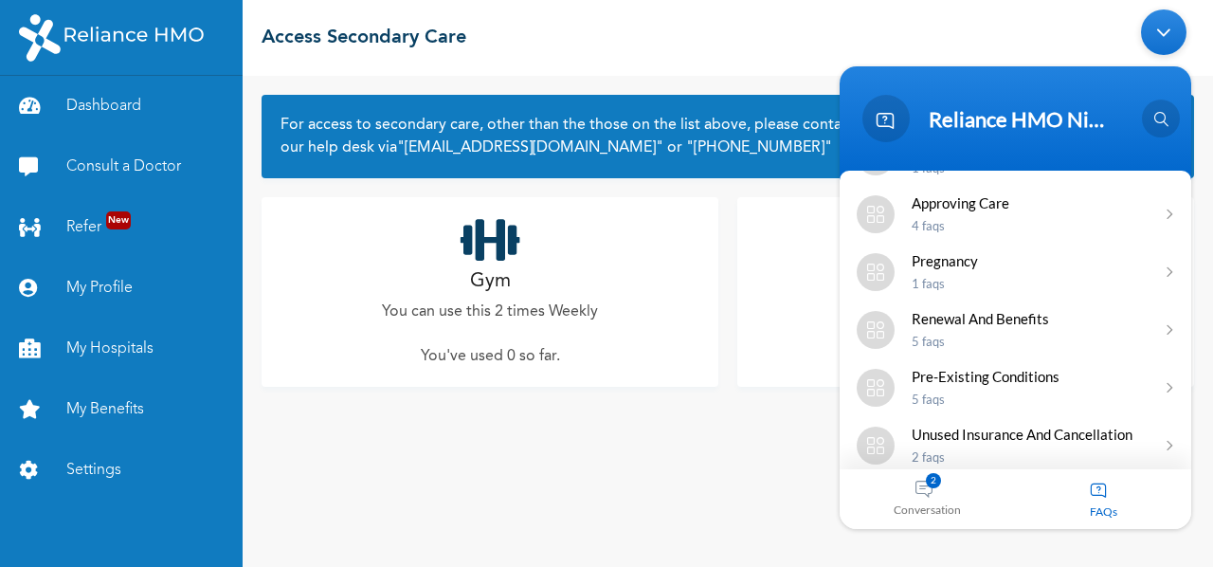
scroll to position [330, 0]
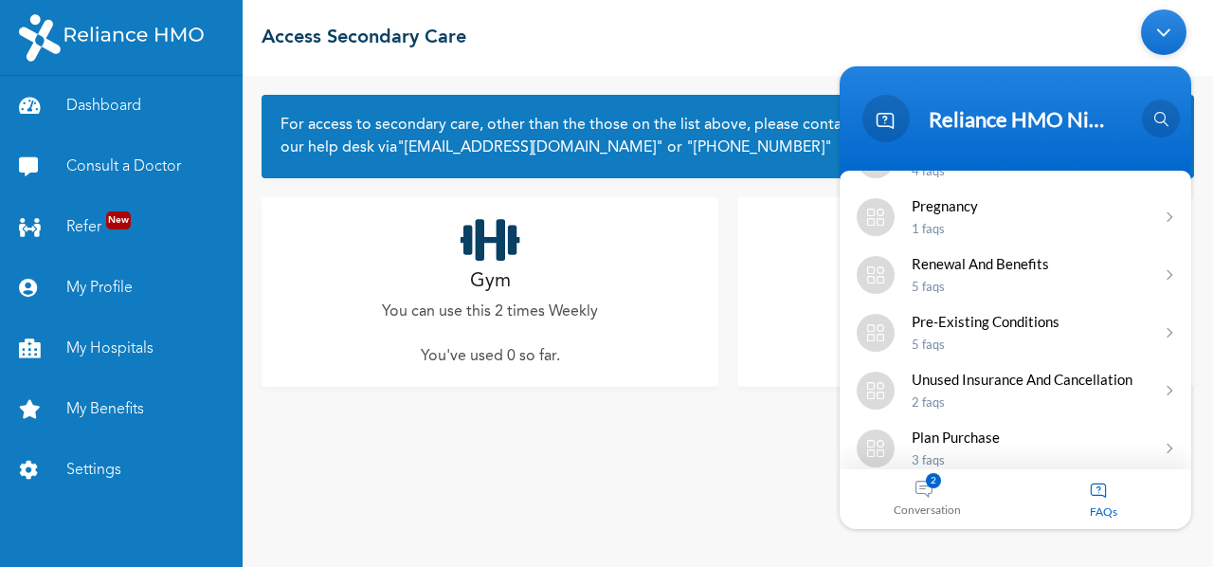
click at [1019, 336] on p "5 FAQs" at bounding box center [1029, 343] width 234 height 15
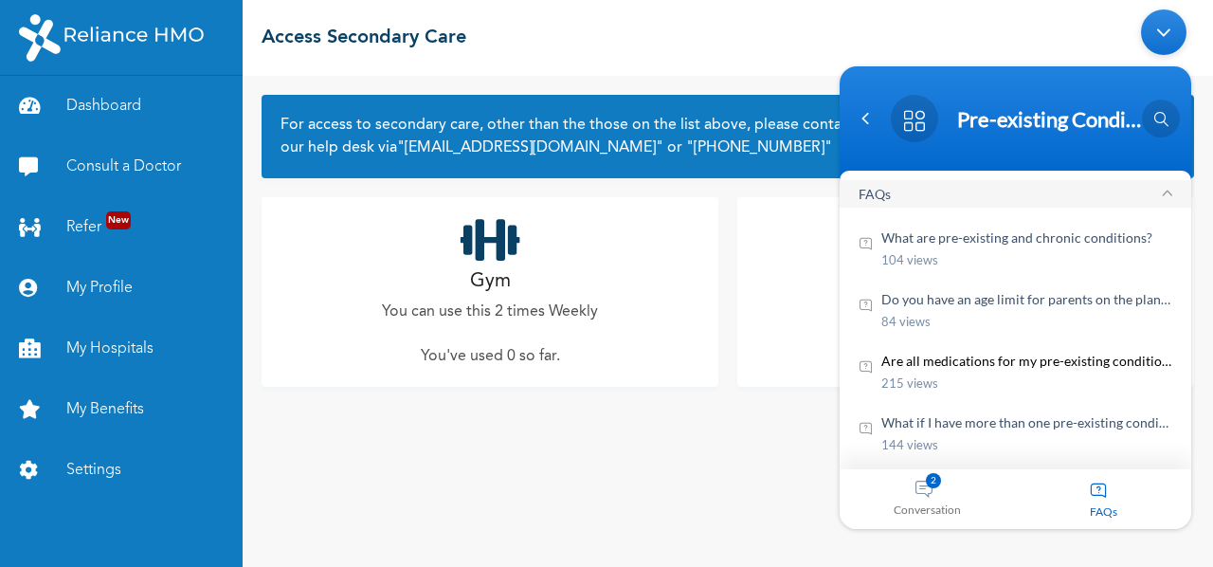
click at [1027, 369] on em "Are all medications for my pre-existing condition covered?" at bounding box center [1026, 361] width 291 height 20
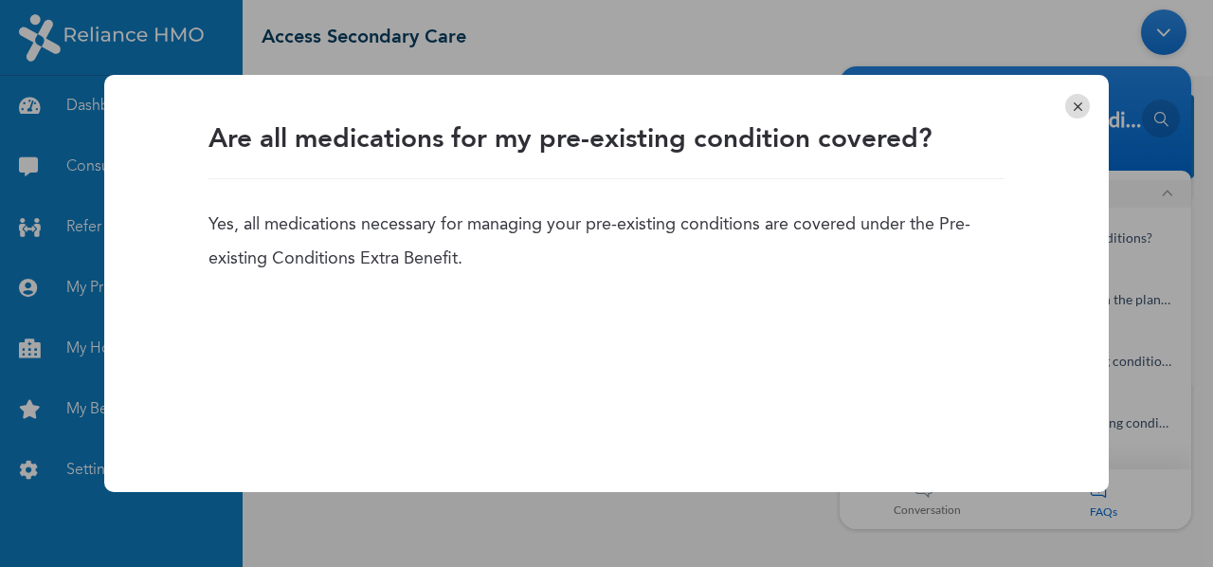
click at [1084, 98] on em at bounding box center [1077, 106] width 25 height 25
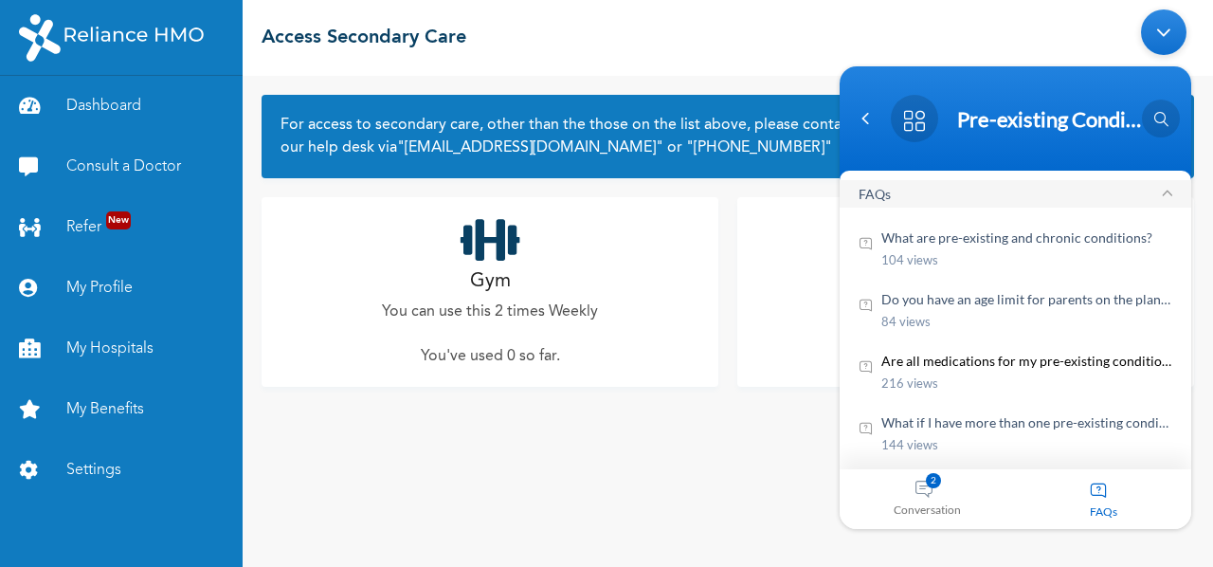
click at [992, 374] on p "216 views" at bounding box center [1026, 383] width 291 height 20
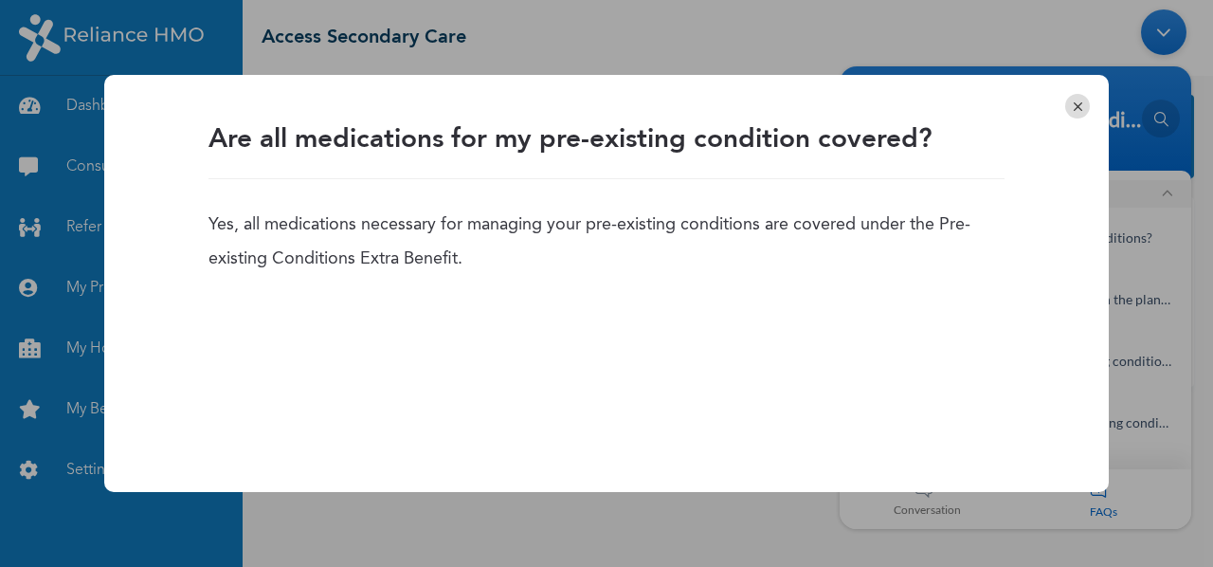
click at [1086, 100] on em at bounding box center [1077, 106] width 25 height 25
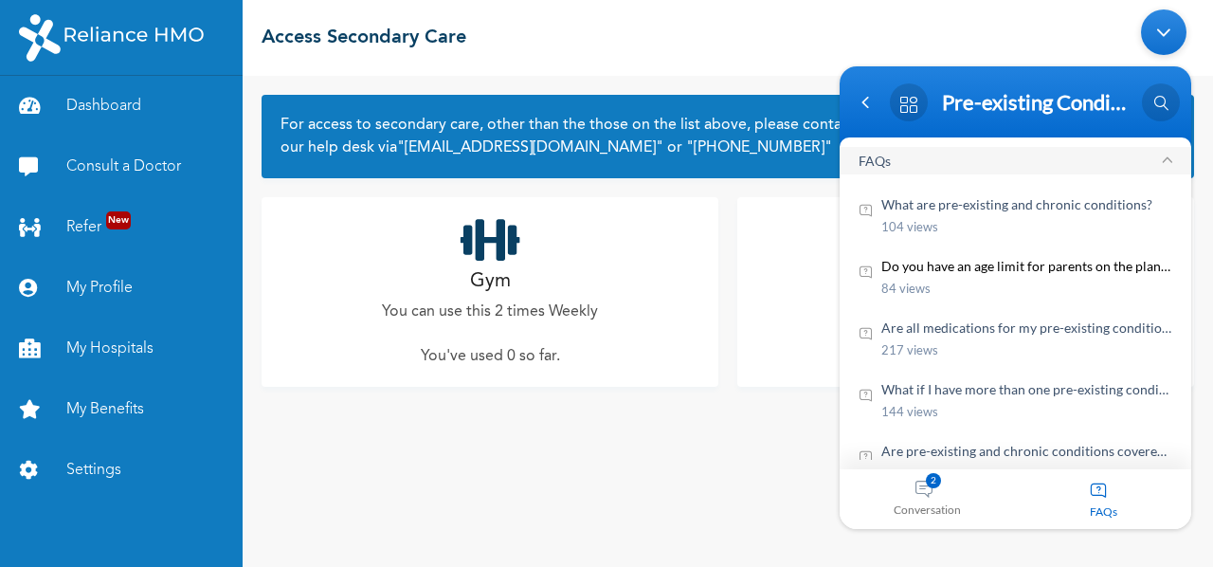
scroll to position [23, 0]
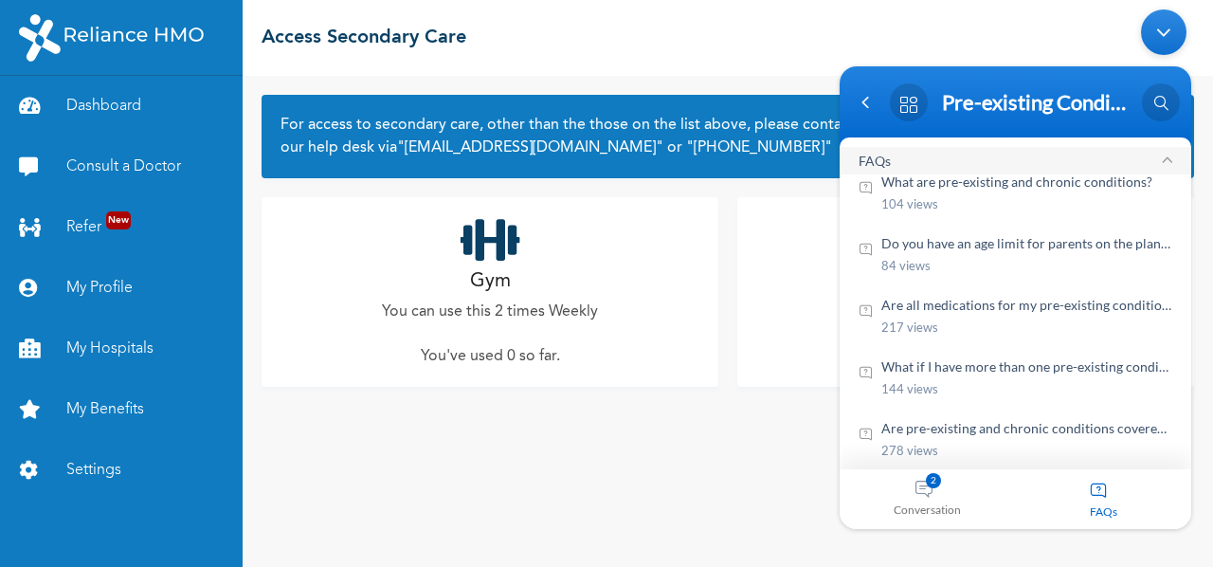
click at [937, 492] on div "Conversation 2" at bounding box center [928, 499] width 176 height 60
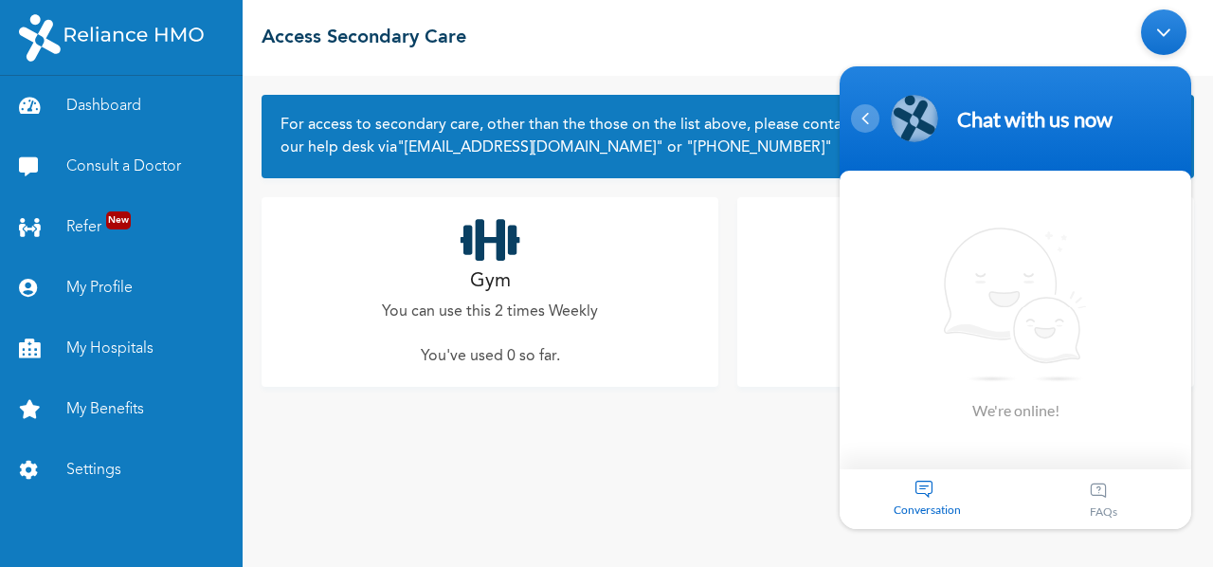
click at [872, 120] on div "Navigation go back" at bounding box center [865, 118] width 28 height 28
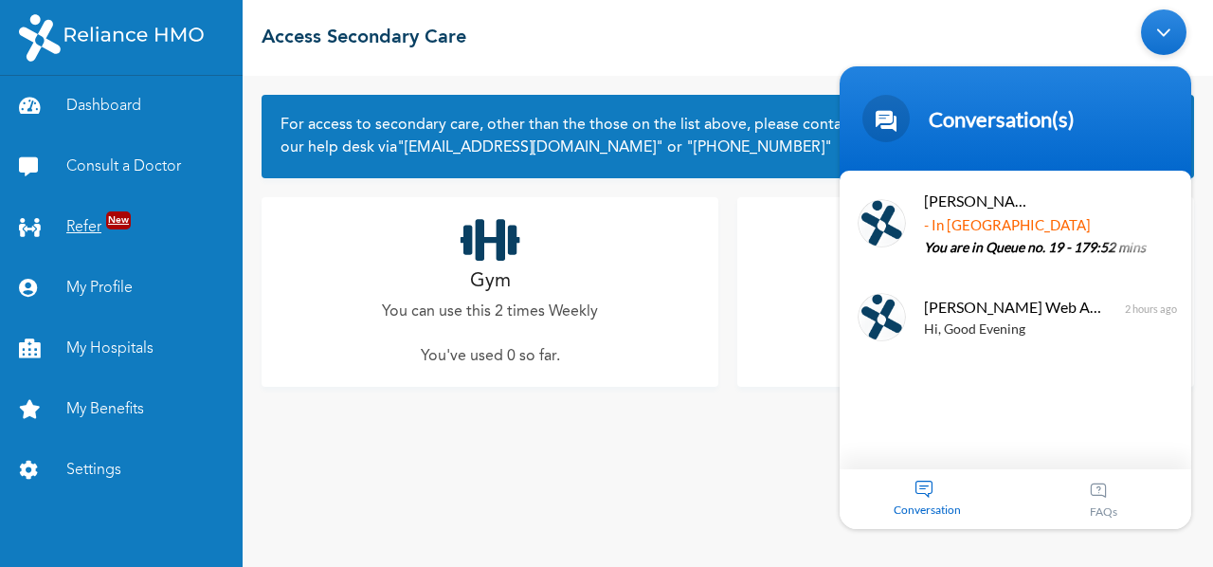
click at [80, 223] on link "Refer New" at bounding box center [121, 227] width 243 height 61
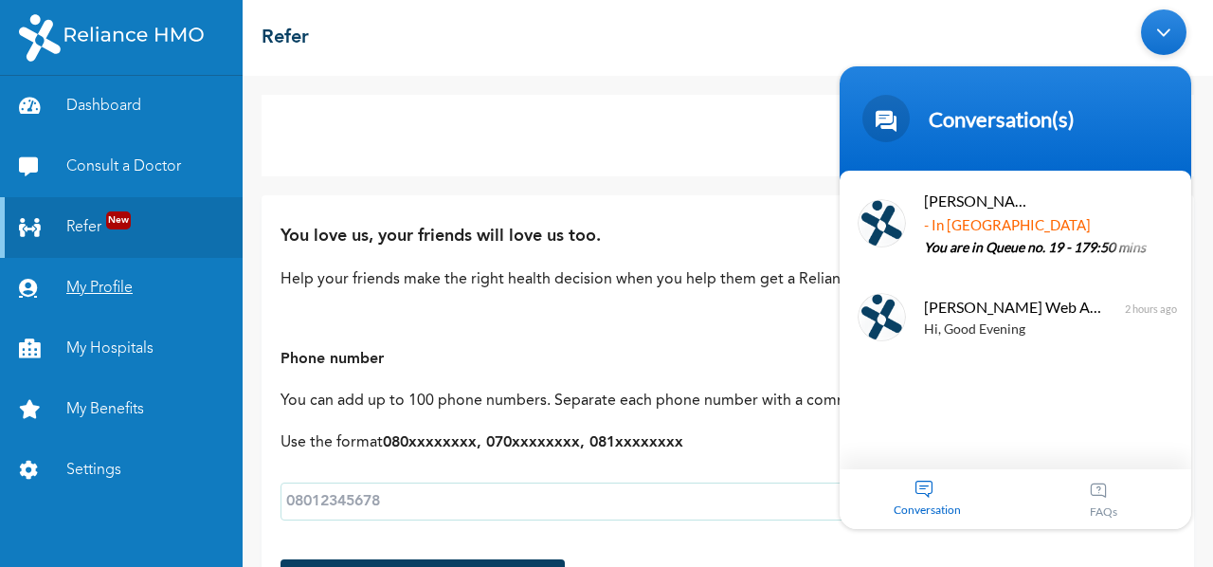
click at [93, 297] on link "My Profile" at bounding box center [121, 288] width 243 height 61
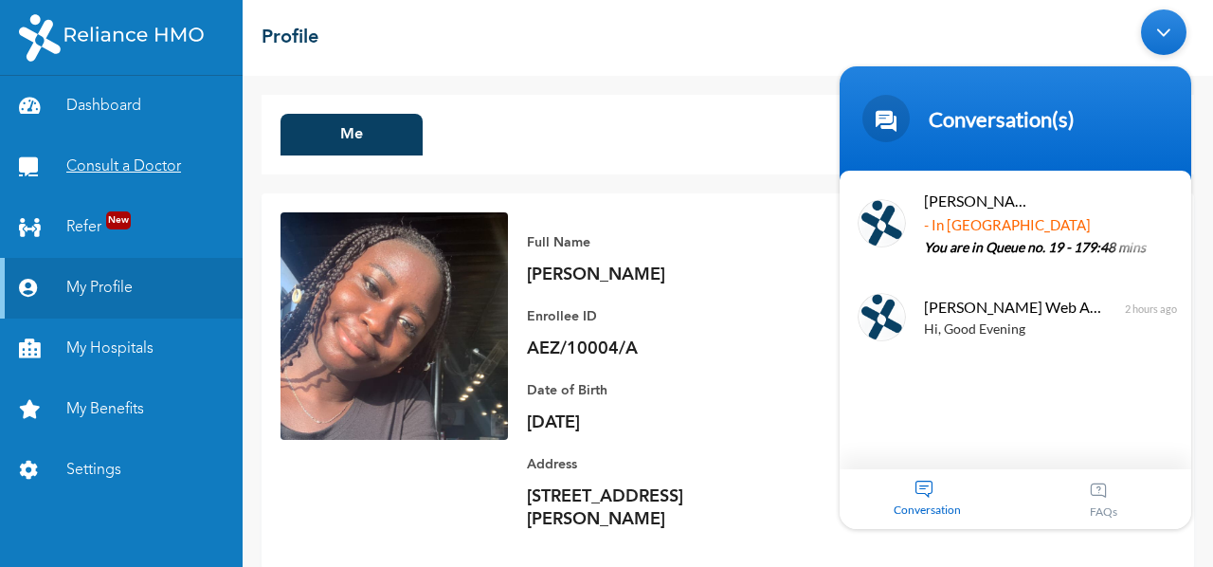
click at [106, 145] on link "Consult a Doctor" at bounding box center [121, 166] width 243 height 61
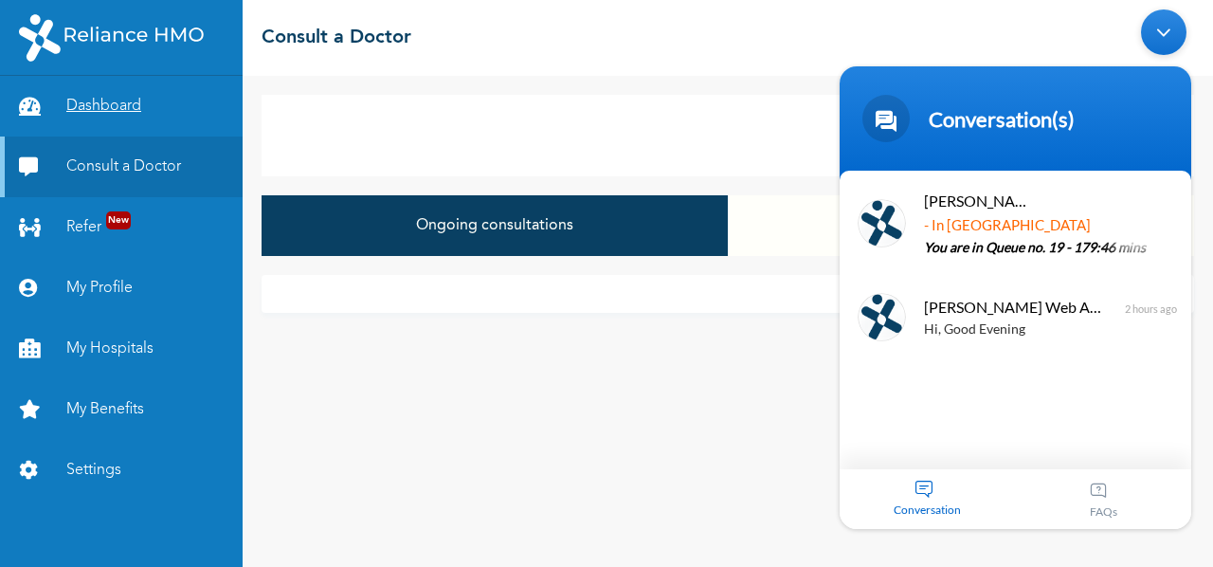
click at [108, 105] on link "Dashboard" at bounding box center [121, 106] width 243 height 61
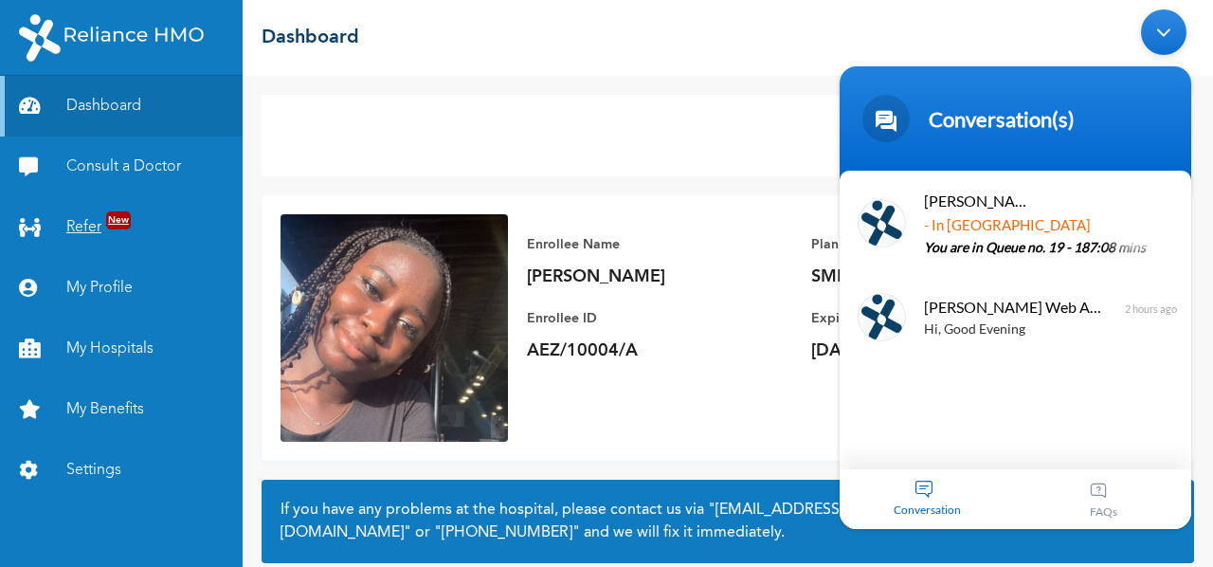
click at [111, 224] on span "New" at bounding box center [118, 220] width 25 height 18
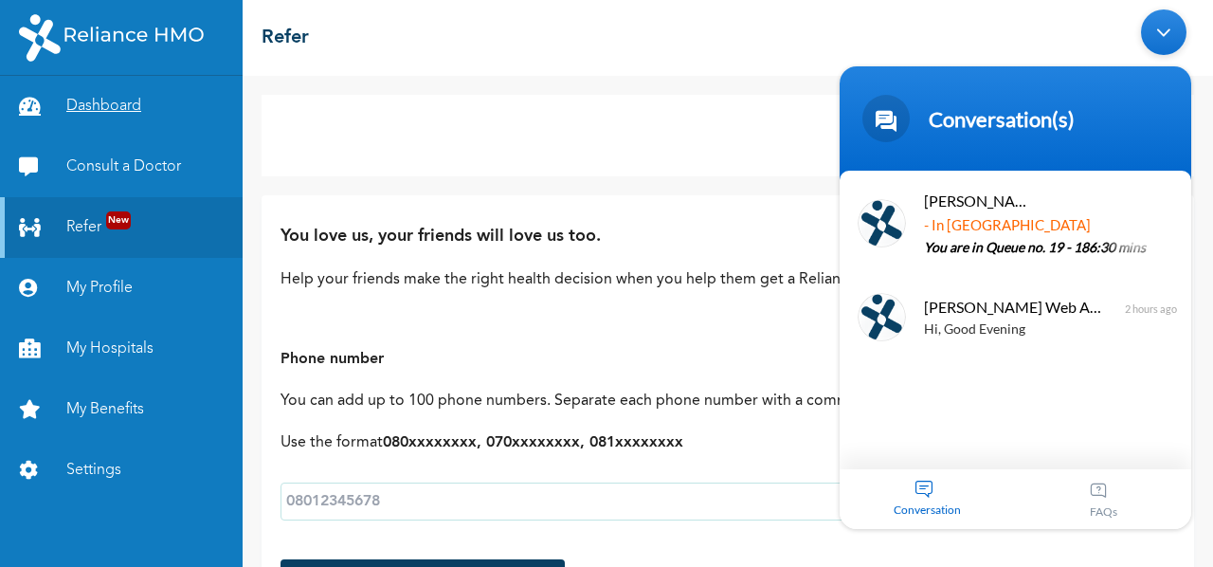
click at [85, 101] on link "Dashboard" at bounding box center [121, 106] width 243 height 61
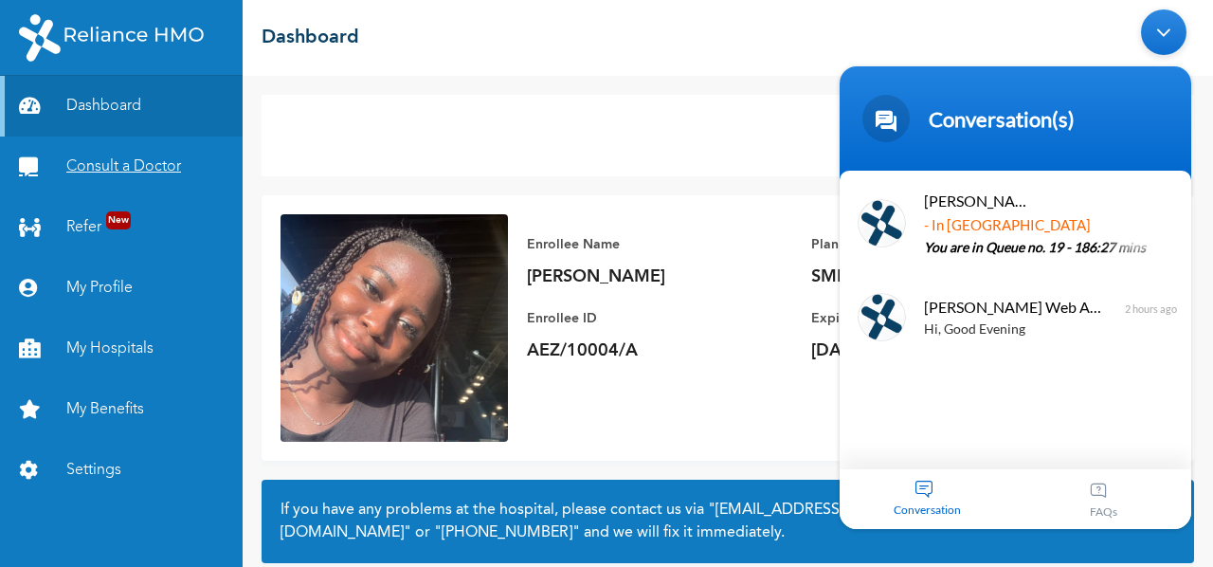
click at [89, 145] on link "Consult a Doctor" at bounding box center [121, 166] width 243 height 61
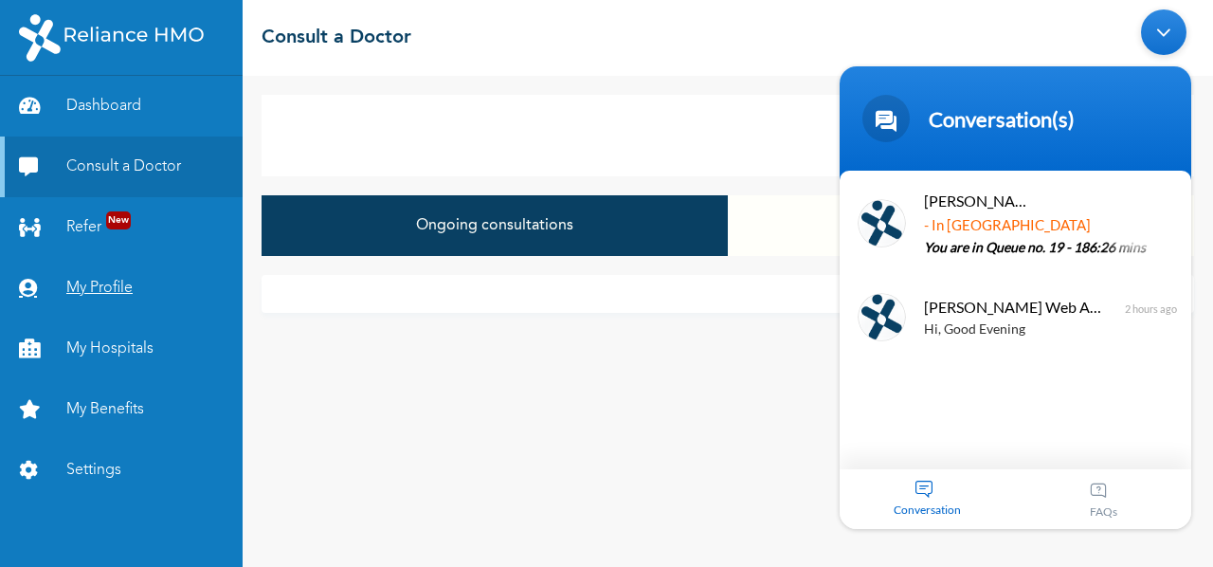
click at [84, 283] on link "My Profile" at bounding box center [121, 288] width 243 height 61
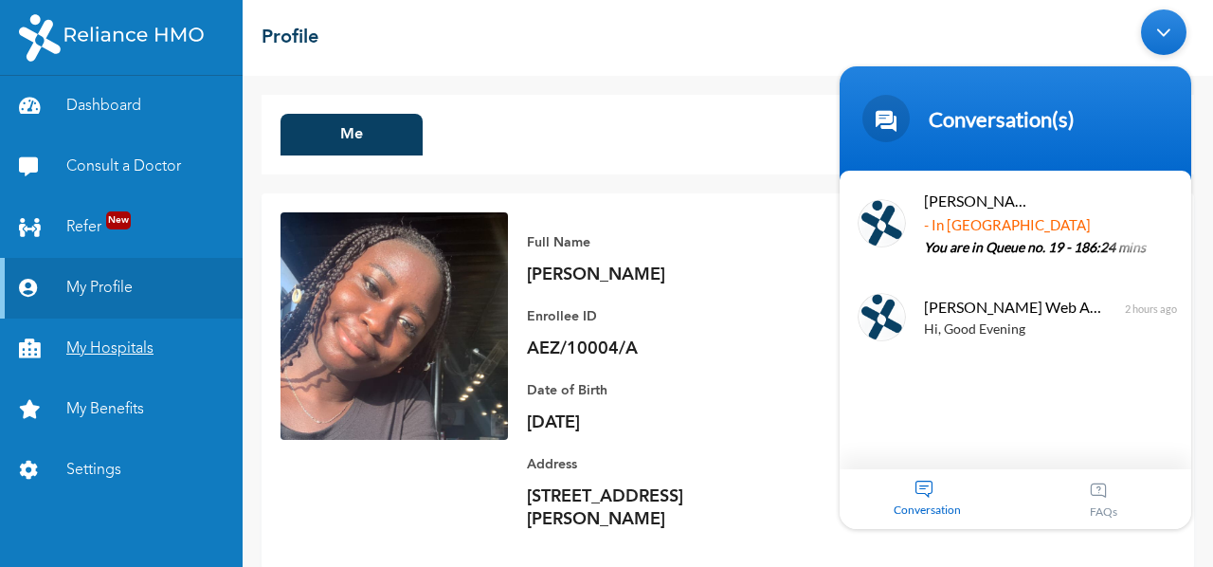
click at [106, 371] on link "My Hospitals" at bounding box center [121, 348] width 243 height 61
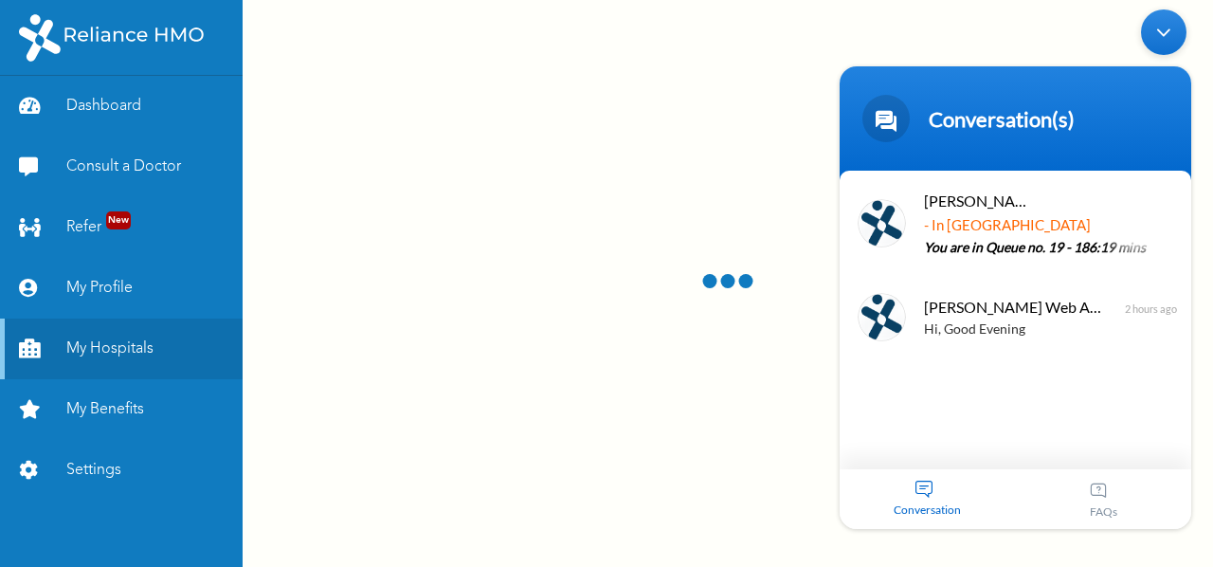
click at [1162, 22] on div "Minimize live chat window" at bounding box center [1163, 31] width 45 height 45
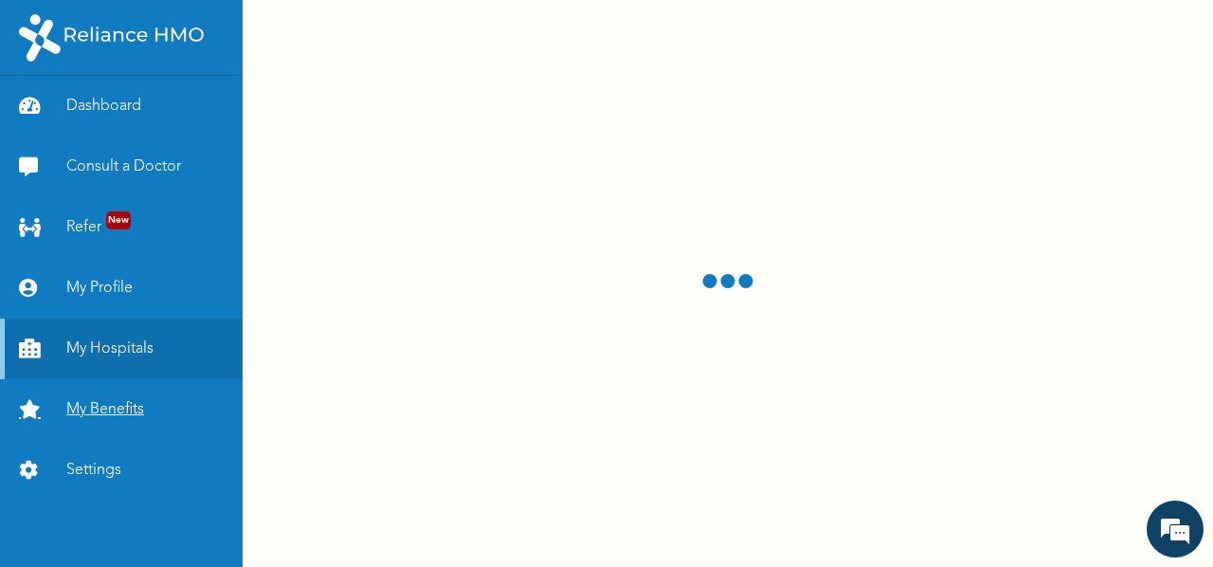
click at [96, 412] on link "My Benefits" at bounding box center [121, 409] width 243 height 61
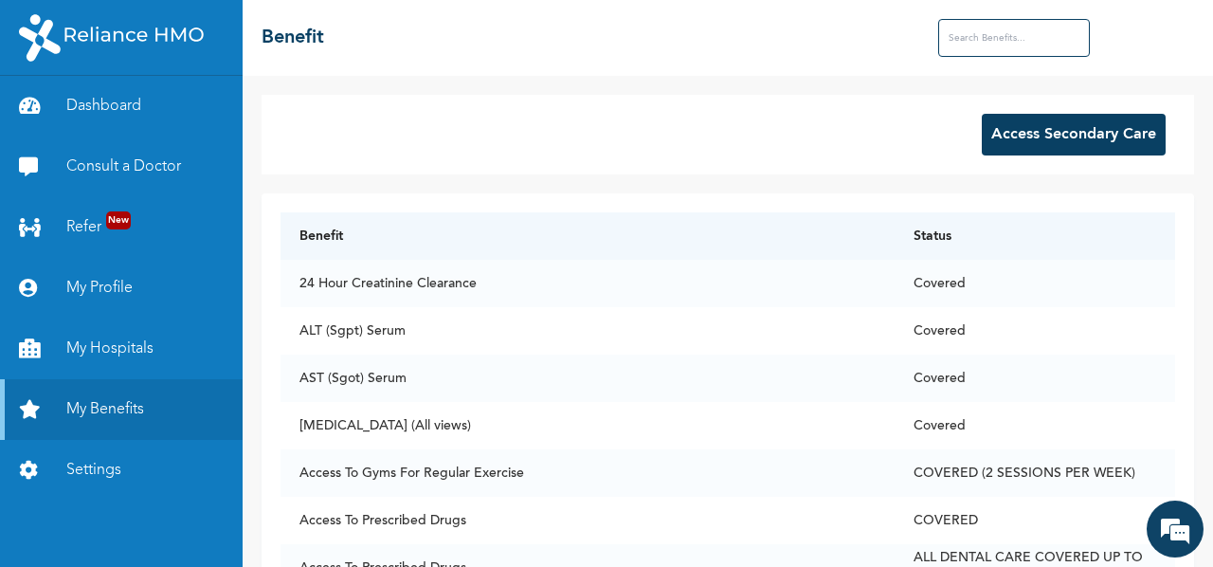
click at [1043, 128] on button "Access Secondary Care" at bounding box center [1074, 135] width 184 height 42
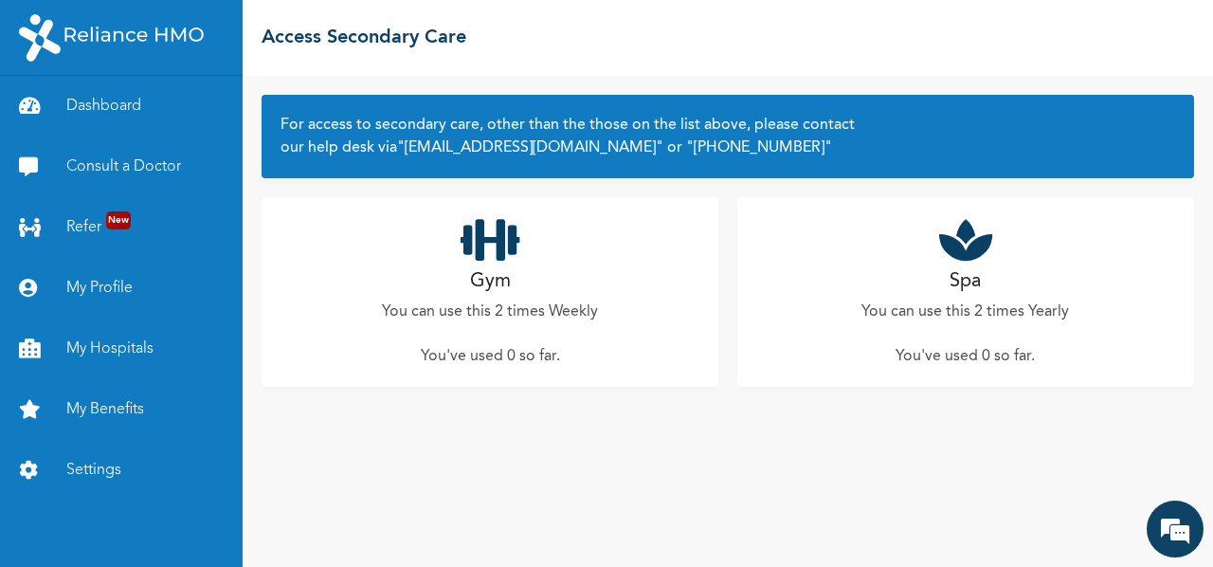
click at [530, 270] on div "Gym You can use this 2 times Weekly You've used 0 so far ." at bounding box center [490, 292] width 457 height 190
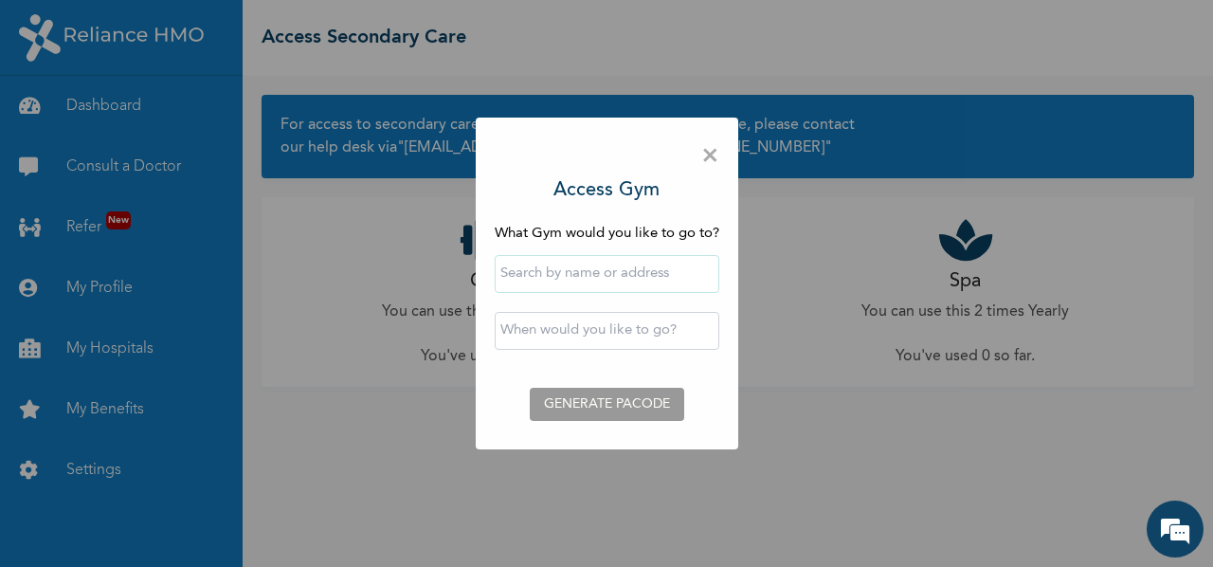
click at [705, 158] on span "×" at bounding box center [710, 156] width 18 height 40
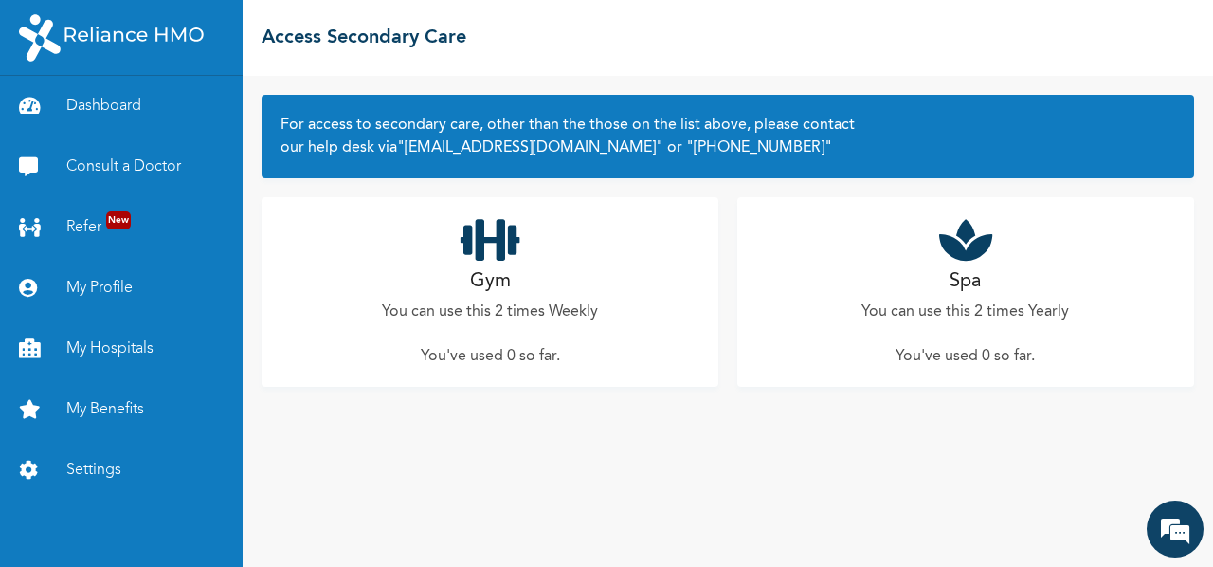
click at [938, 246] on div "Spa You can use this 2 times Yearly You've used 0 so far ." at bounding box center [965, 292] width 457 height 190
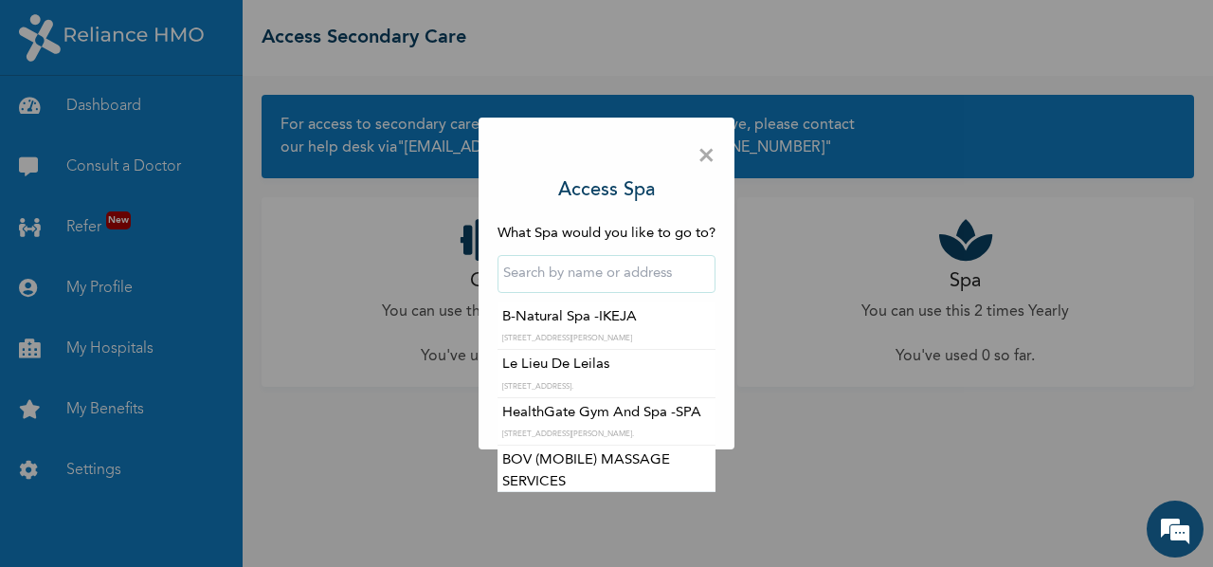
click at [630, 272] on input "text" at bounding box center [607, 274] width 218 height 38
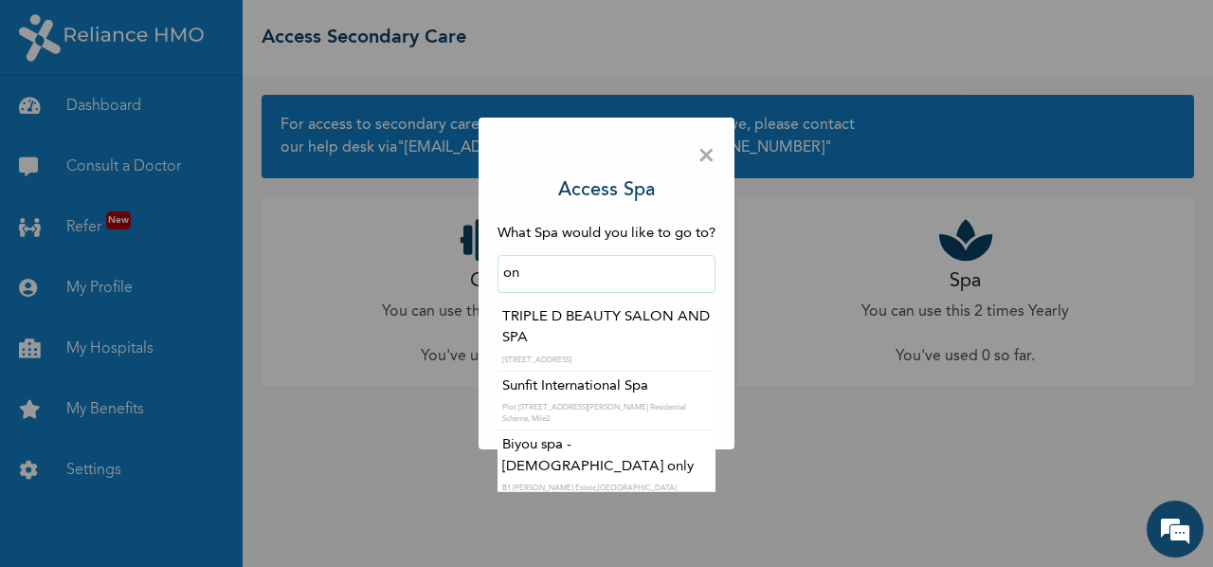
type input "o"
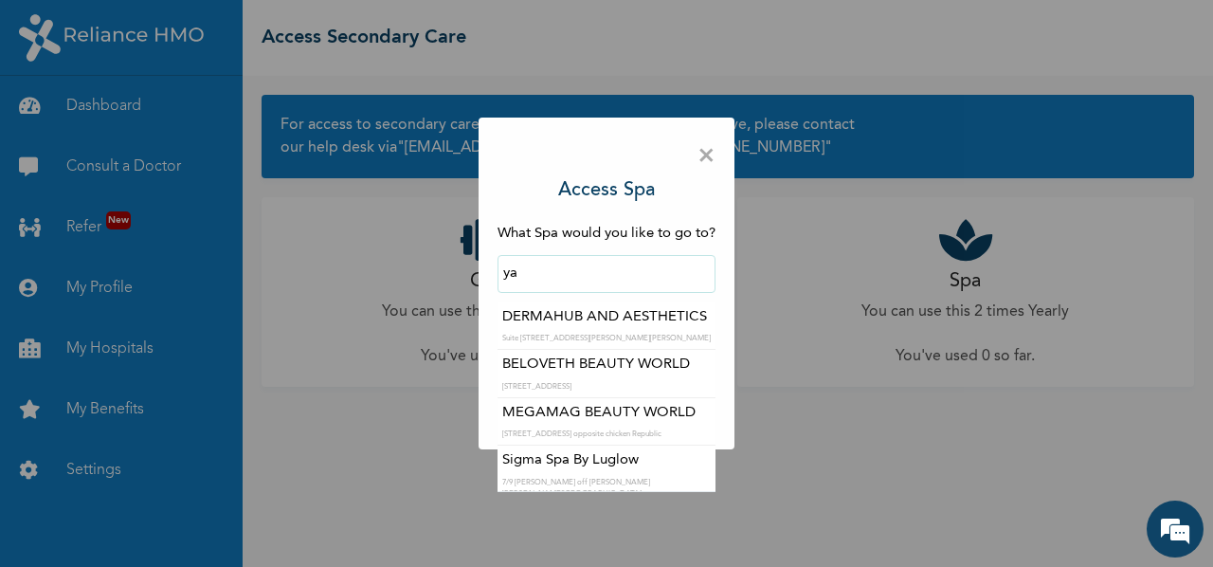
type input "y"
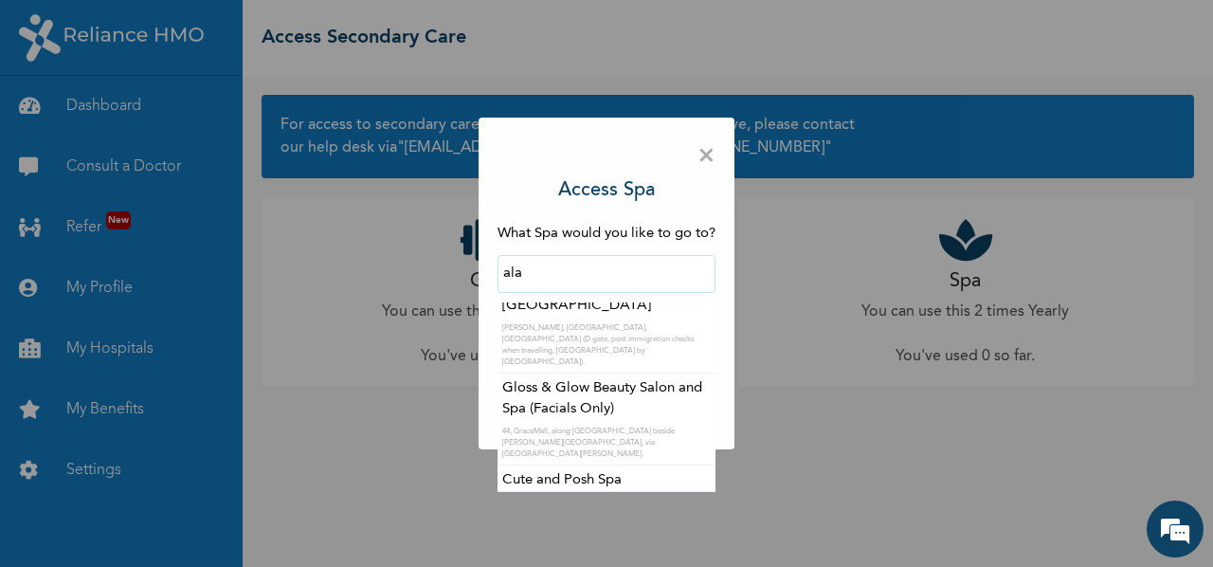
scroll to position [784, 0]
type input "ala"
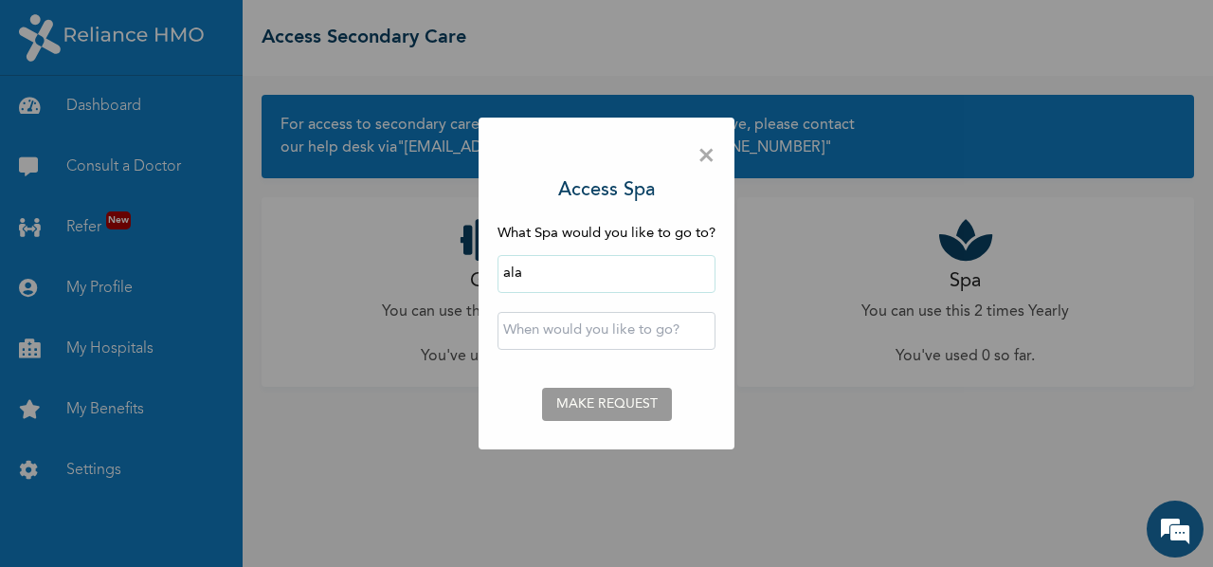
click at [708, 158] on span "×" at bounding box center [707, 156] width 18 height 40
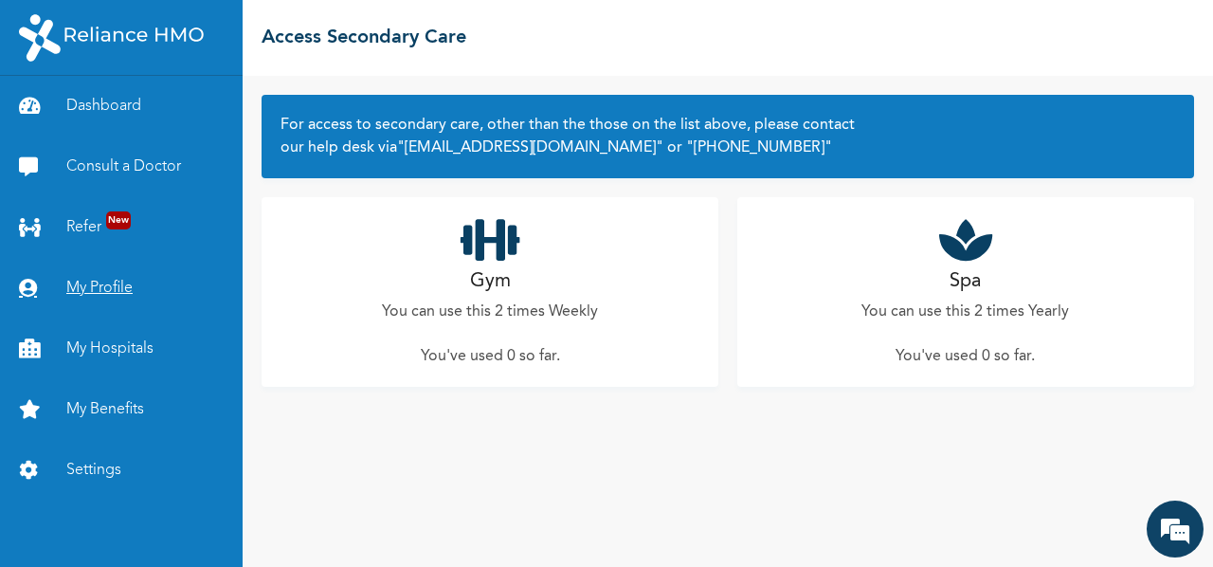
click at [100, 270] on link "My Profile" at bounding box center [121, 288] width 243 height 61
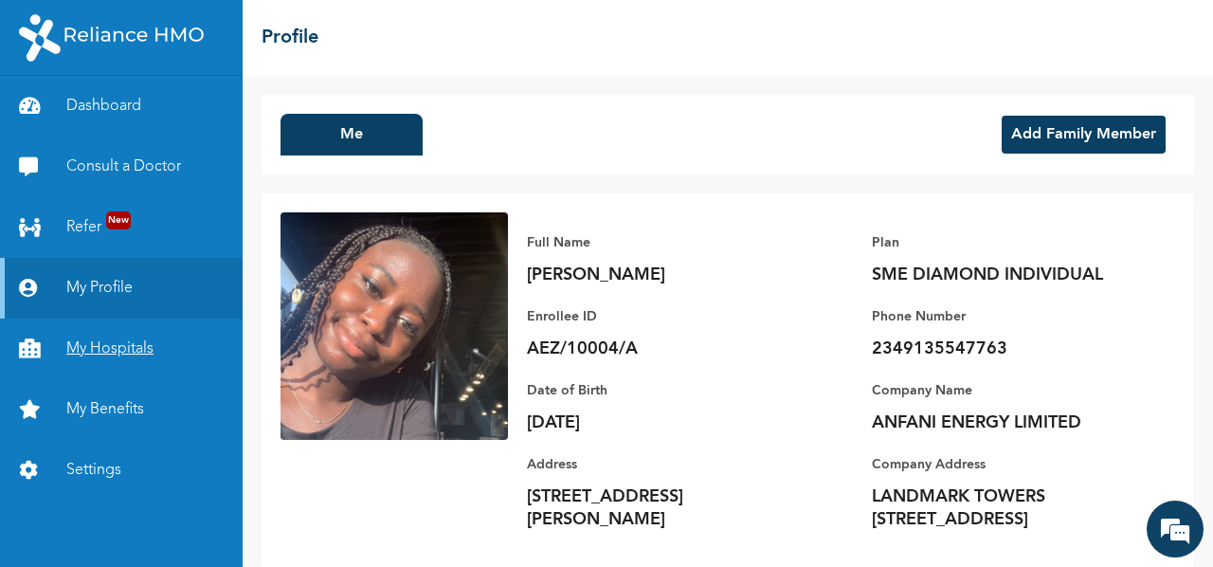
click at [110, 336] on link "My Hospitals" at bounding box center [121, 348] width 243 height 61
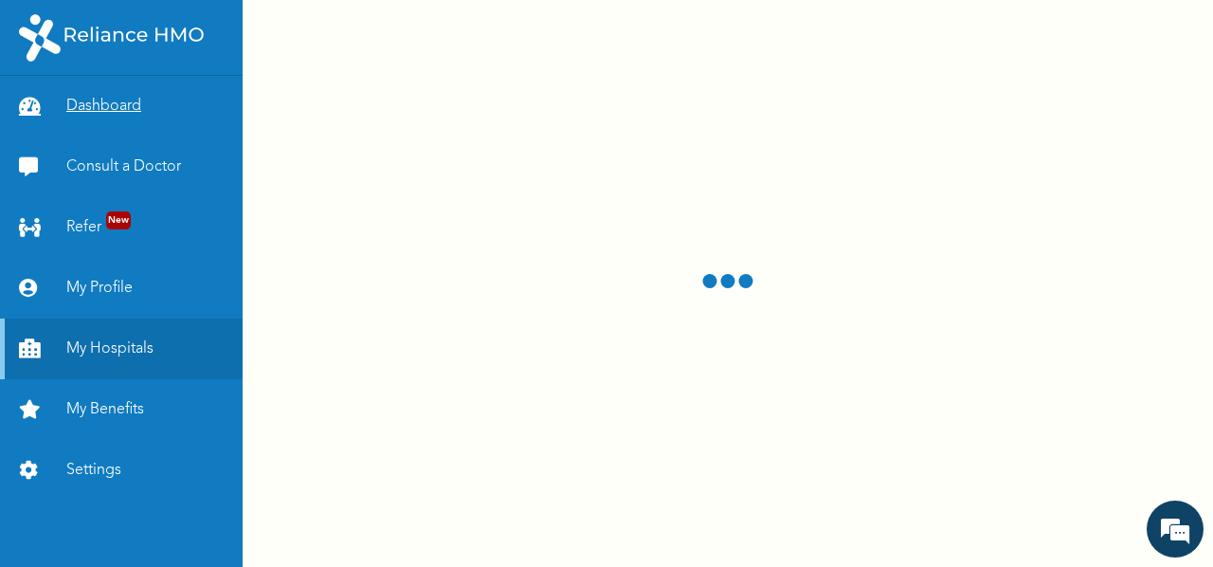
click at [103, 82] on link "Dashboard" at bounding box center [121, 106] width 243 height 61
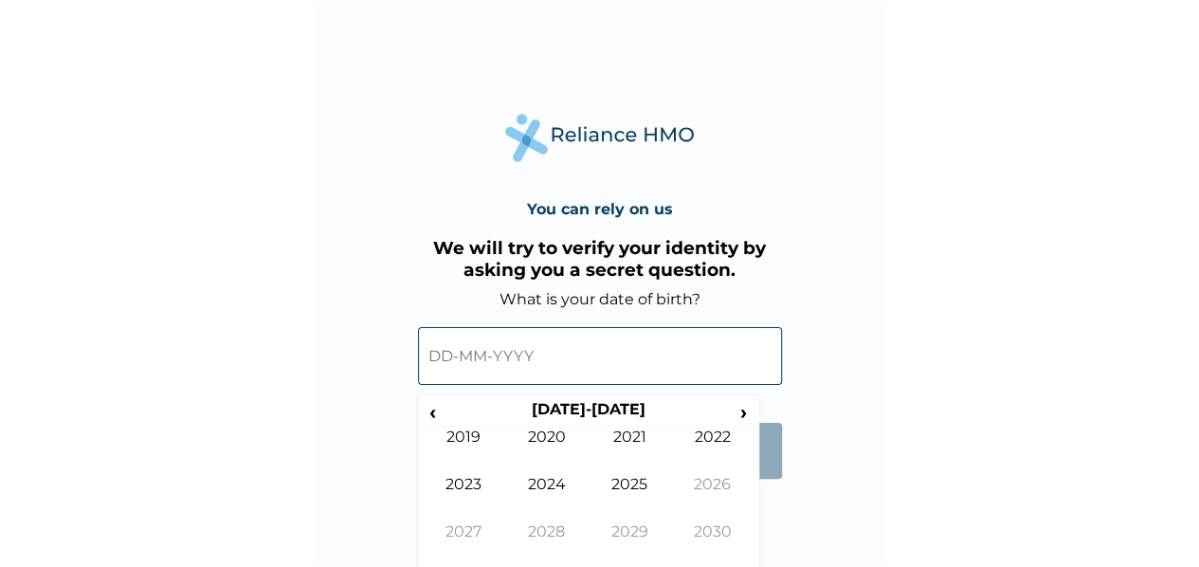
click at [555, 339] on input "text" at bounding box center [600, 356] width 364 height 58
click at [749, 408] on span "›" at bounding box center [744, 412] width 21 height 24
click at [430, 411] on span "‹" at bounding box center [433, 412] width 20 height 24
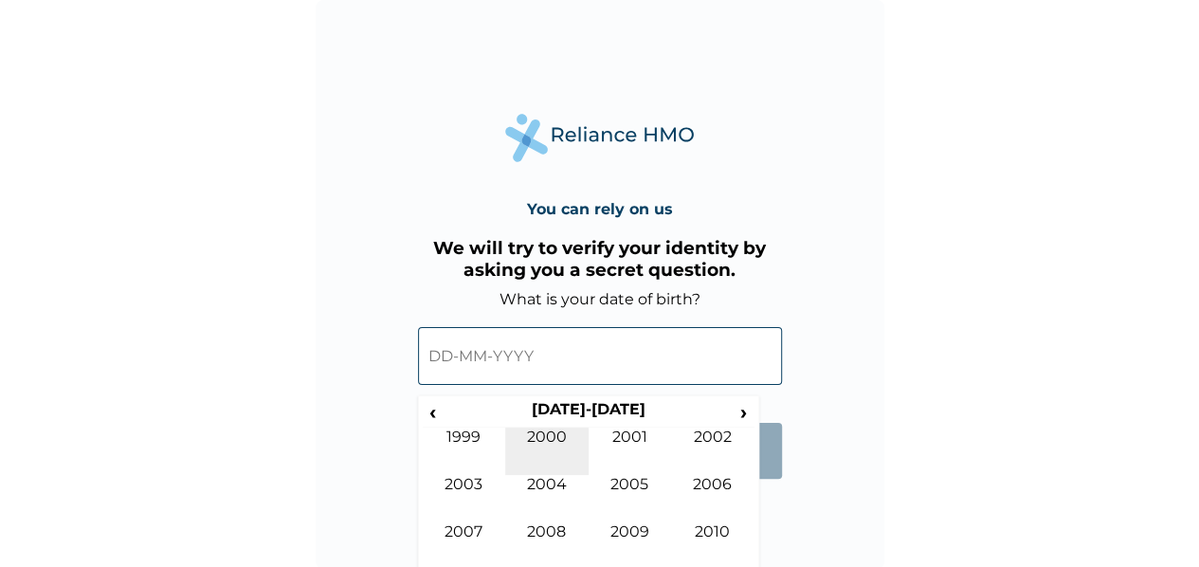
click at [564, 443] on td "2000" at bounding box center [546, 450] width 83 height 47
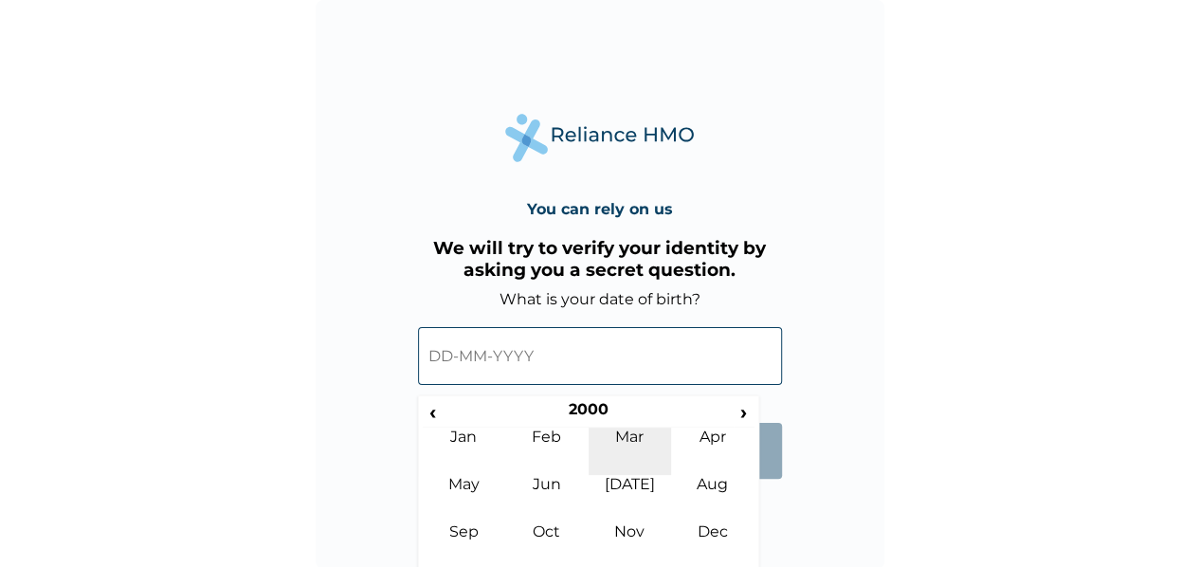
click at [633, 443] on td "Mar" at bounding box center [630, 450] width 83 height 47
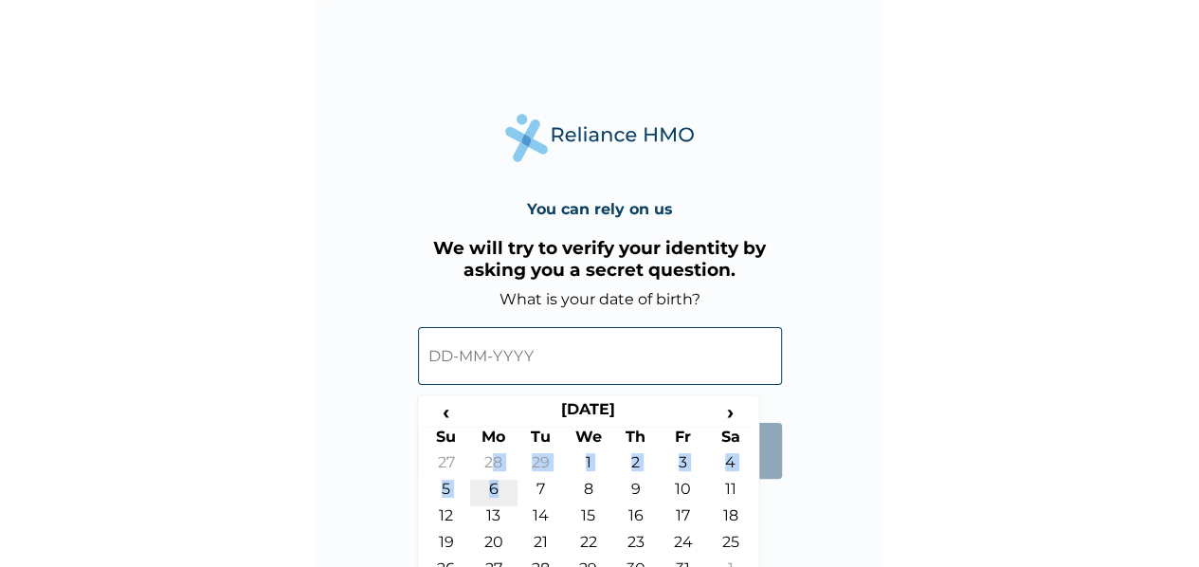
drag, startPoint x: 495, startPoint y: 479, endPoint x: 495, endPoint y: 494, distance: 15.2
click at [495, 494] on tbody "27 28 29 1 2 3 4 5 6 7 8 9 10 11 12 13 14 15 16 17 18 19 20 21 22 23 24 25 26 2…" at bounding box center [589, 532] width 332 height 159
click at [495, 494] on td "6" at bounding box center [493, 493] width 47 height 27
type input "06-03-2000"
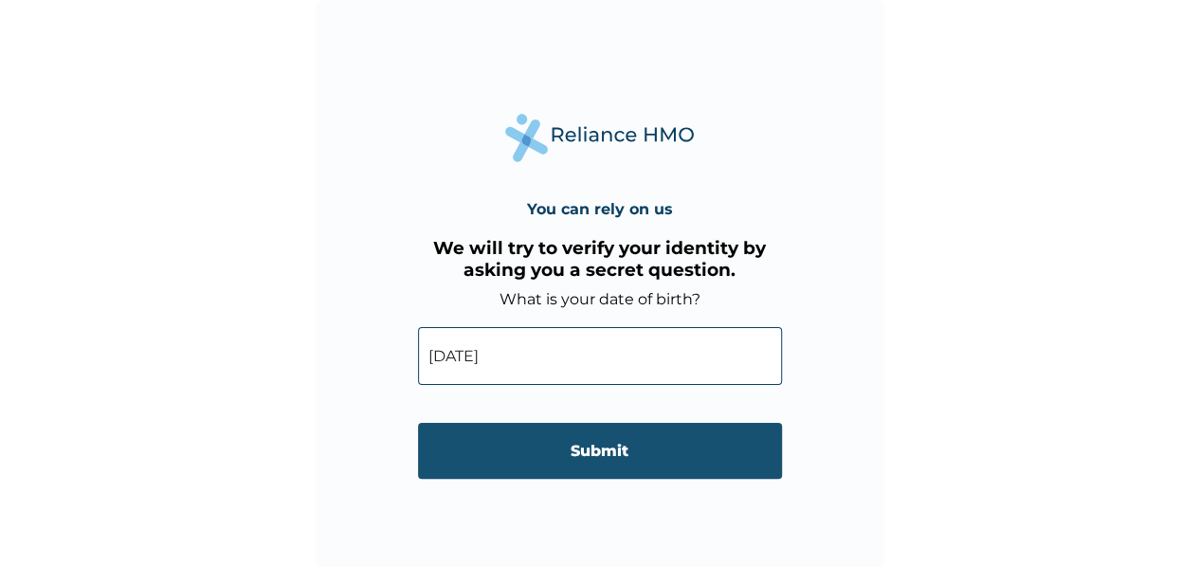
click at [571, 444] on input "Submit" at bounding box center [600, 451] width 364 height 56
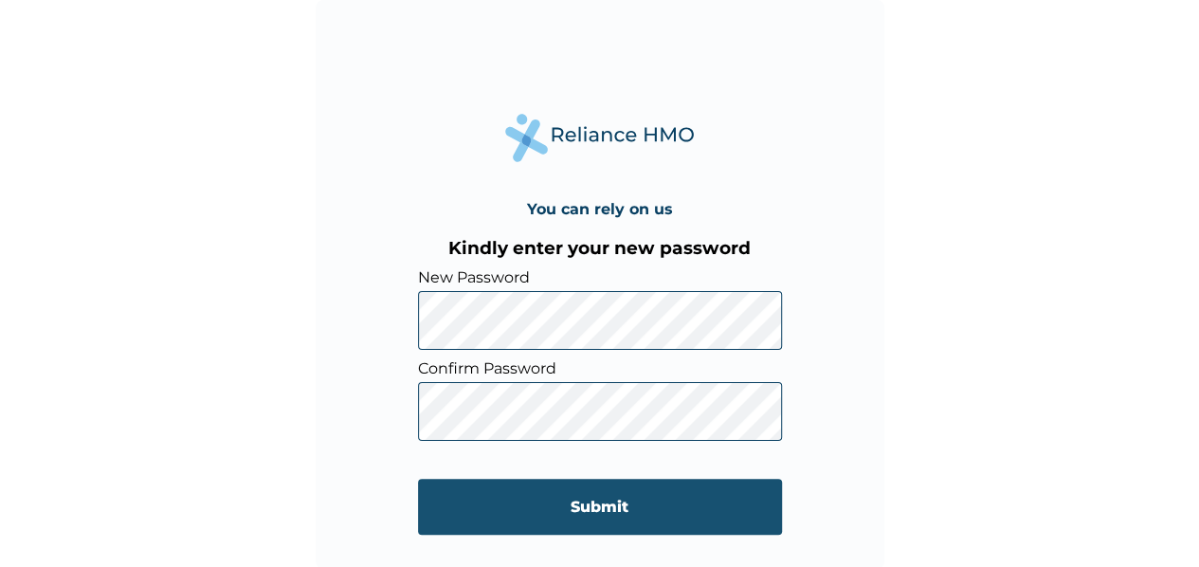
click at [543, 488] on input "Submit" at bounding box center [600, 507] width 364 height 56
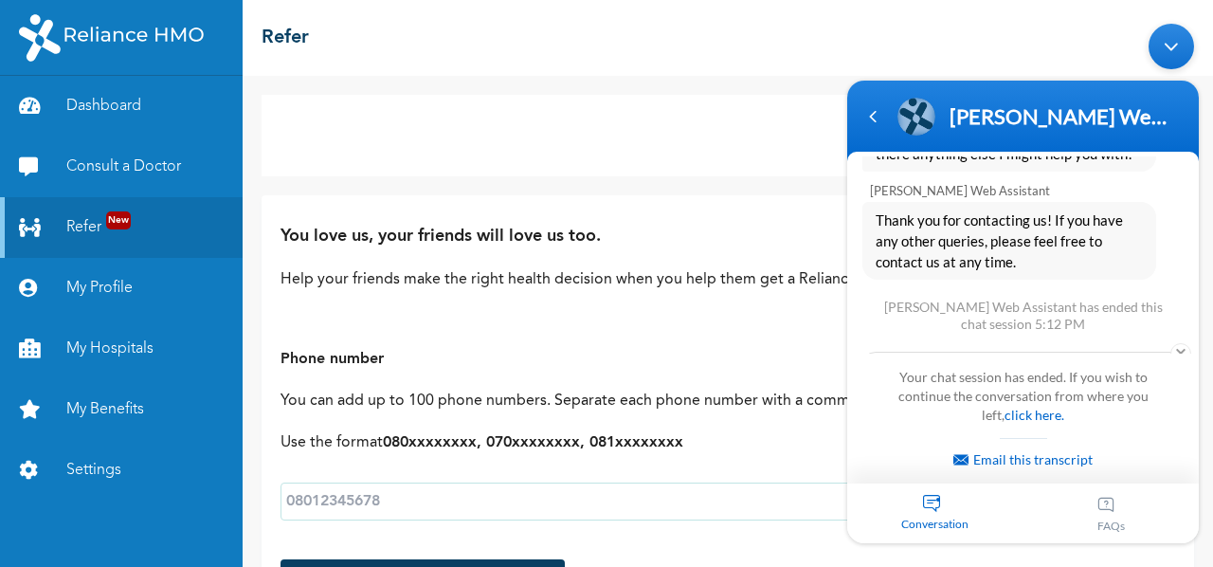
scroll to position [1618, 0]
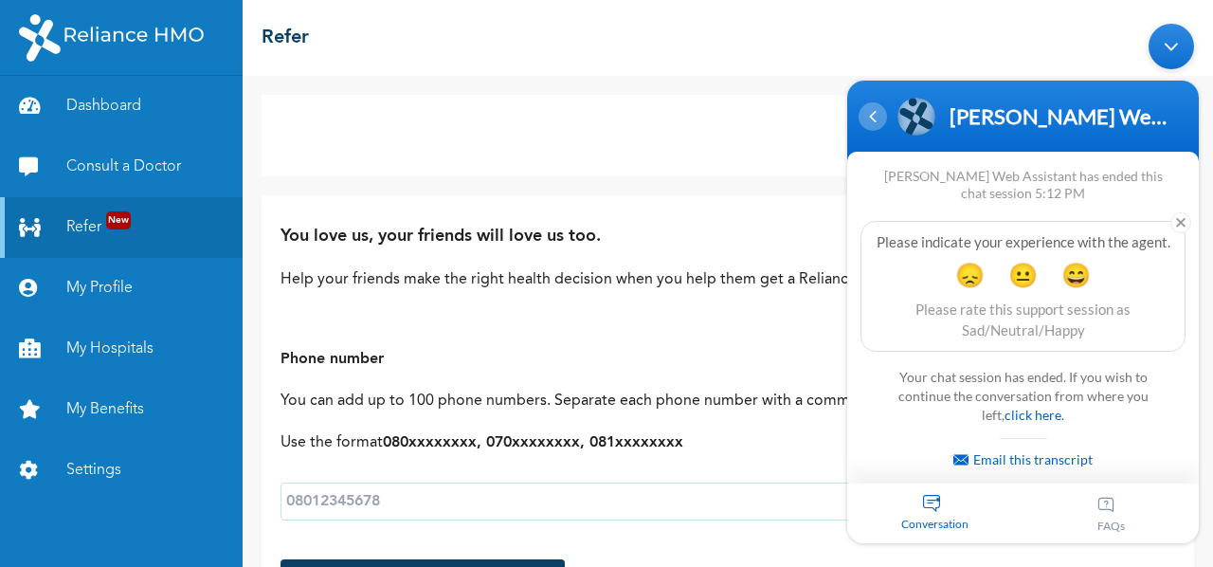
click at [864, 116] on div "Navigation go back" at bounding box center [873, 116] width 28 height 28
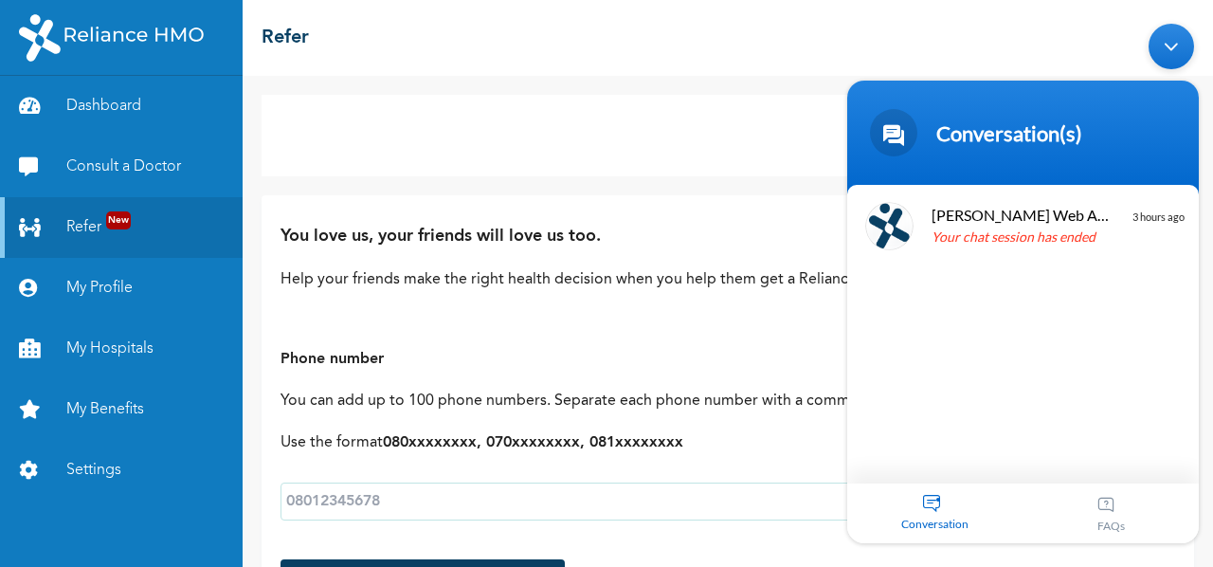
click at [923, 513] on div "Conversation 3" at bounding box center [935, 513] width 176 height 60
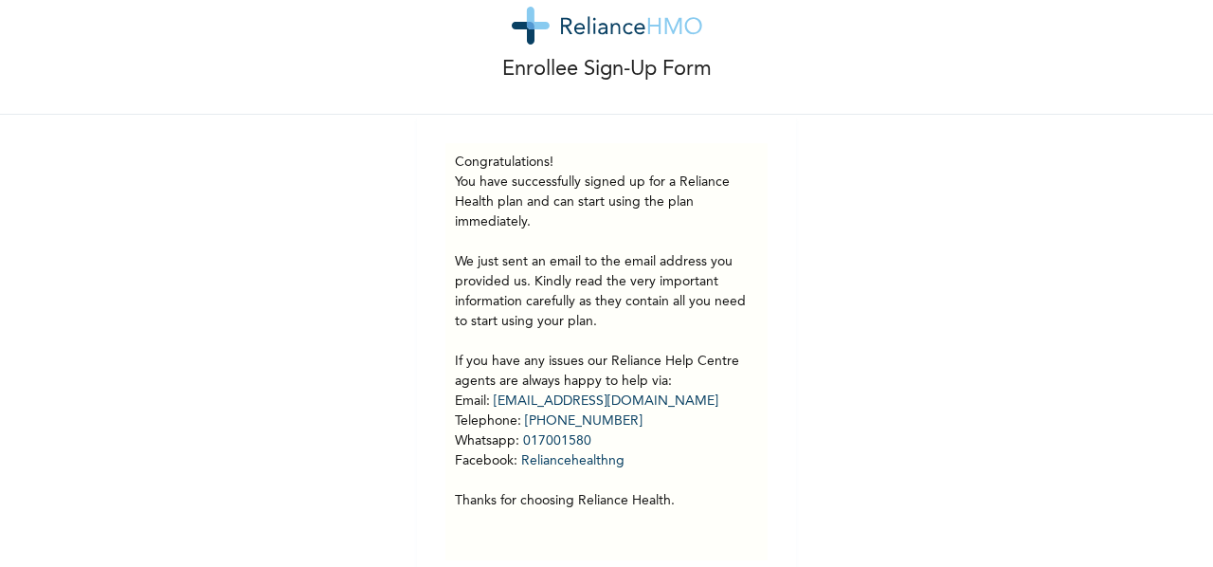
scroll to position [86, 0]
